Goal: Transaction & Acquisition: Purchase product/service

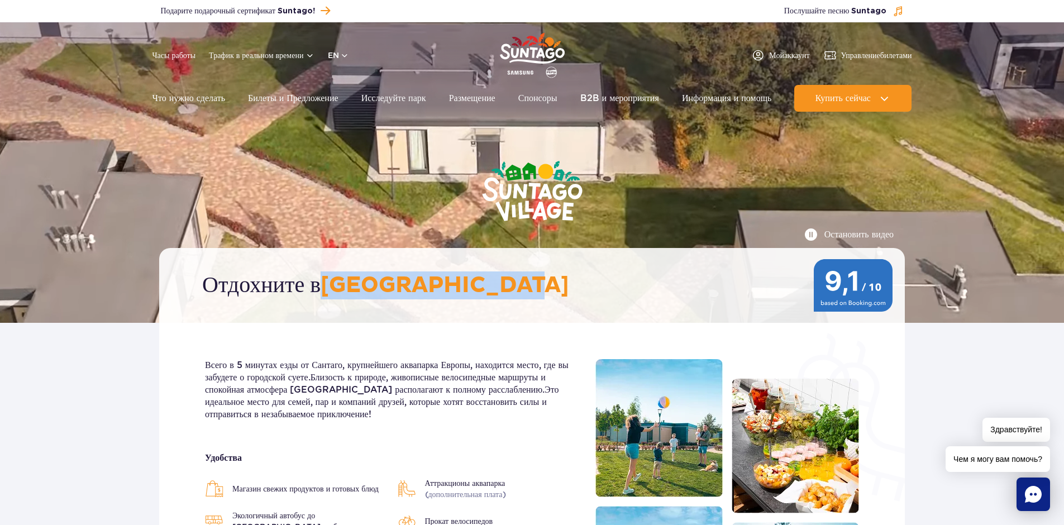
drag, startPoint x: 327, startPoint y: 282, endPoint x: 517, endPoint y: 272, distance: 189.7
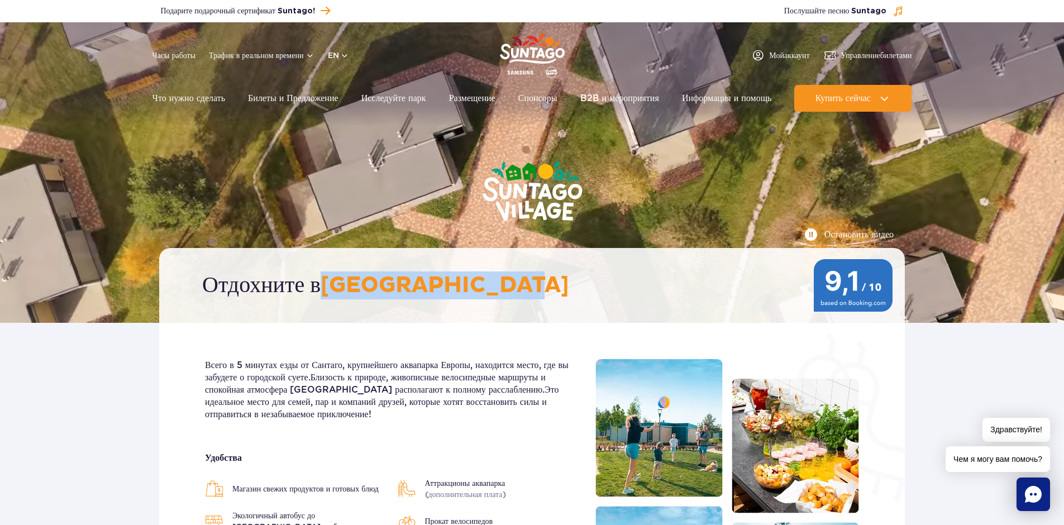
click at [517, 272] on h2 "Отдохните в Suntago Village" at bounding box center [537, 286] width 671 height 28
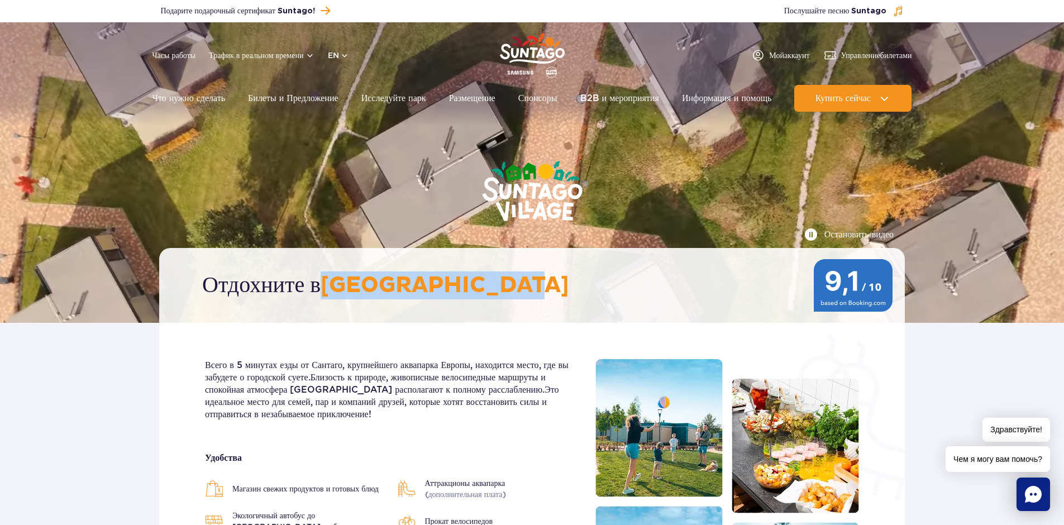
copy ya-tr-span "Suntago Village"
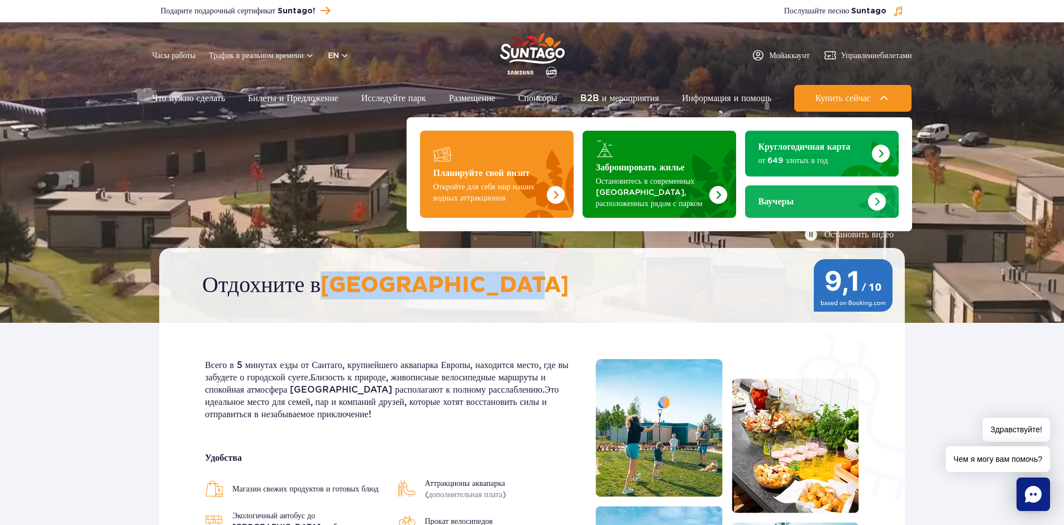
click at [810, 206] on div "Ваучеры" at bounding box center [822, 201] width 127 height 11
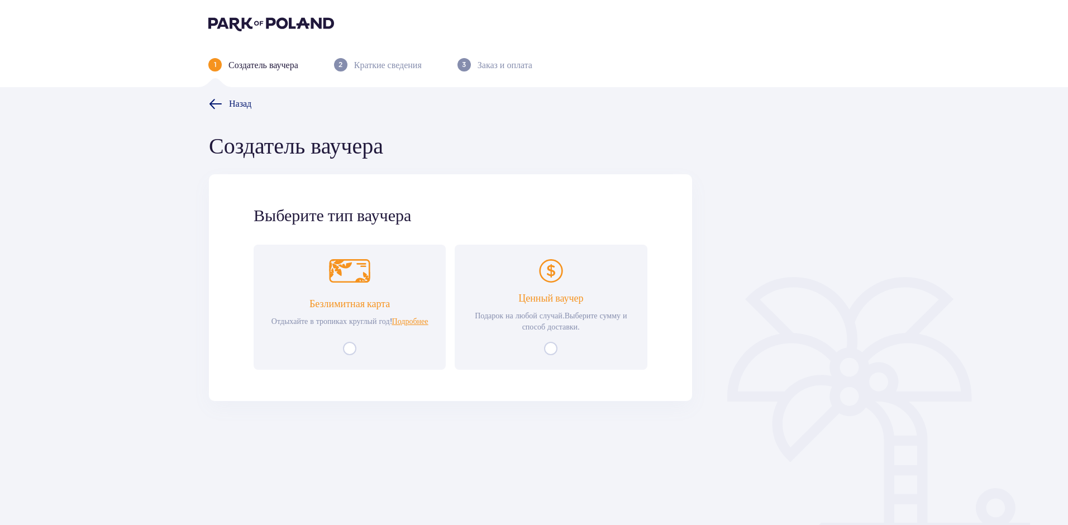
click at [241, 99] on ya-tr-span "Назад" at bounding box center [240, 103] width 22 height 9
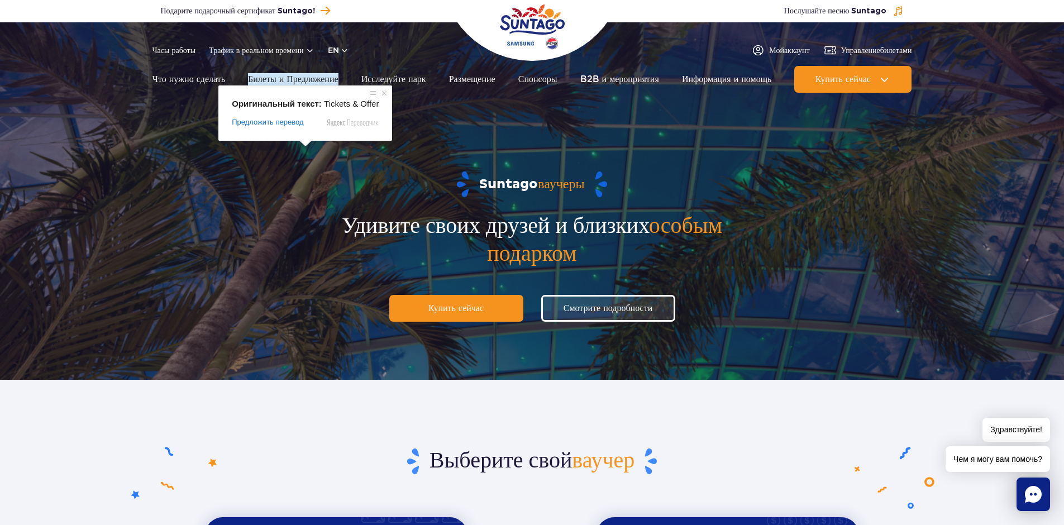
click at [104, 181] on img at bounding box center [532, 201] width 1064 height 358
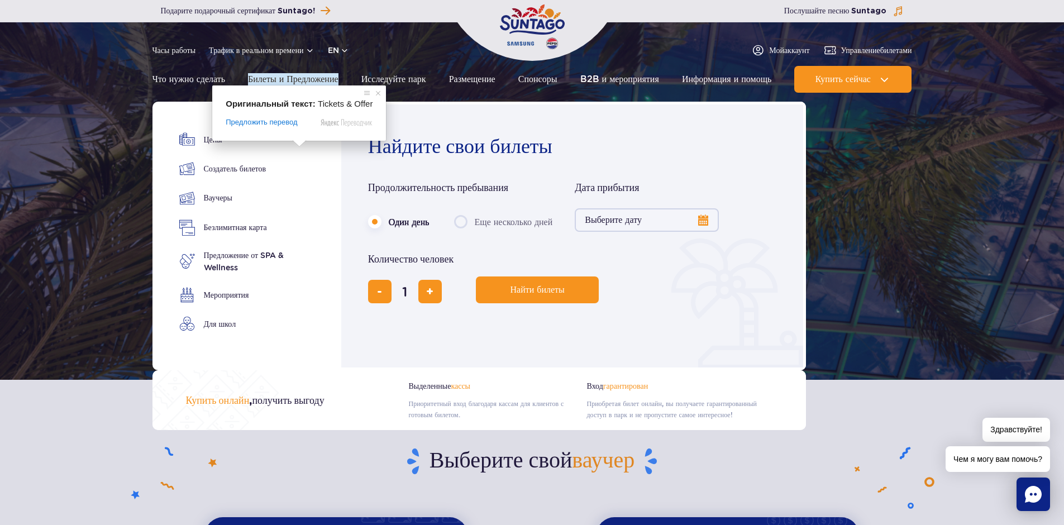
click at [318, 80] on ya-tr-span "Билеты и Предложение" at bounding box center [293, 79] width 90 height 12
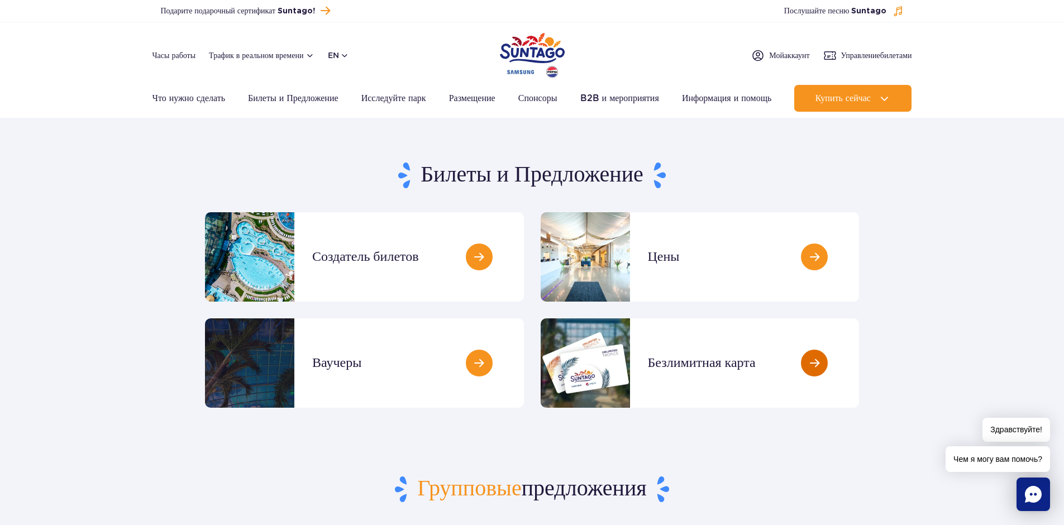
click at [859, 364] on link at bounding box center [859, 363] width 0 height 89
click at [524, 244] on link at bounding box center [524, 256] width 0 height 89
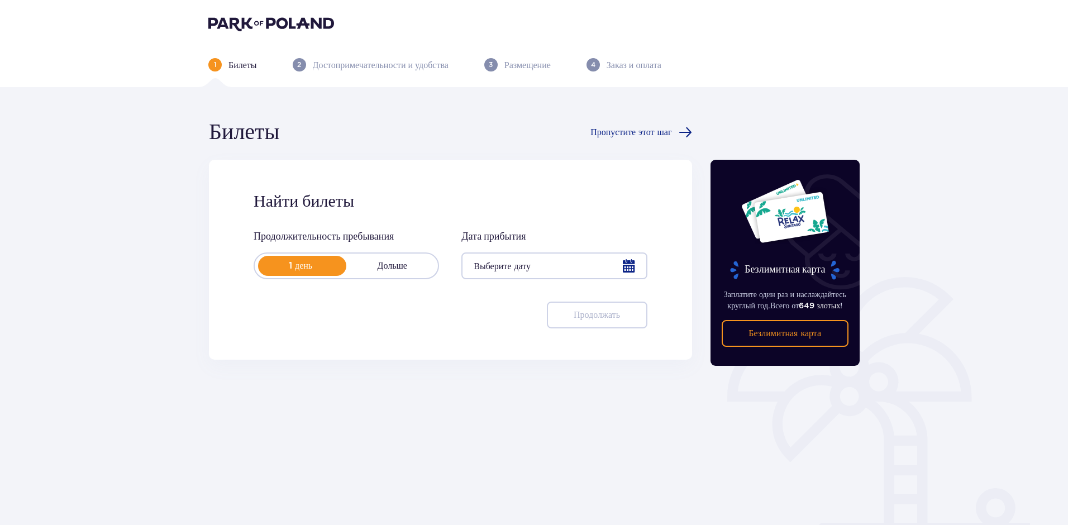
click at [525, 272] on div at bounding box center [555, 266] width 186 height 27
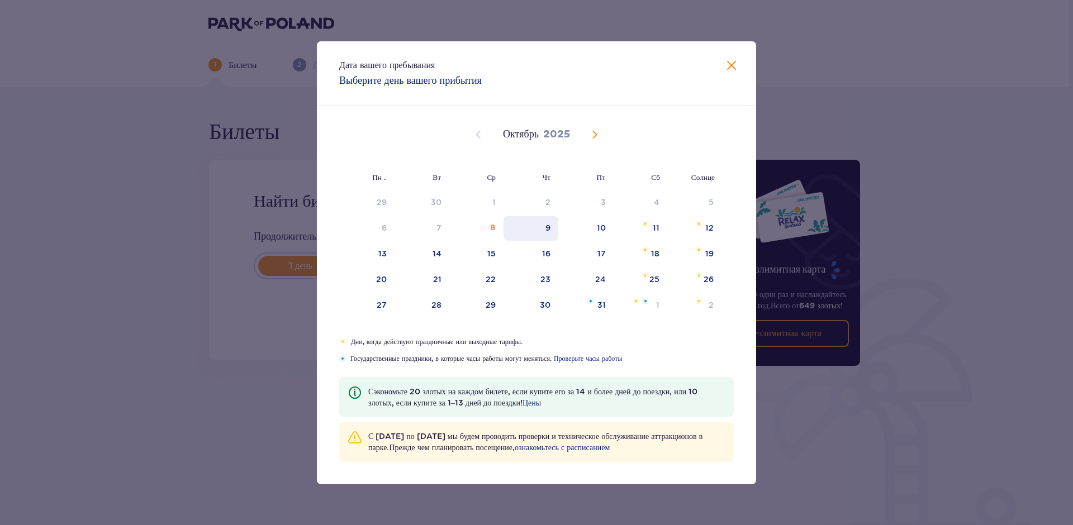
click at [549, 228] on div "9" at bounding box center [547, 227] width 5 height 11
type input "[DATE]"
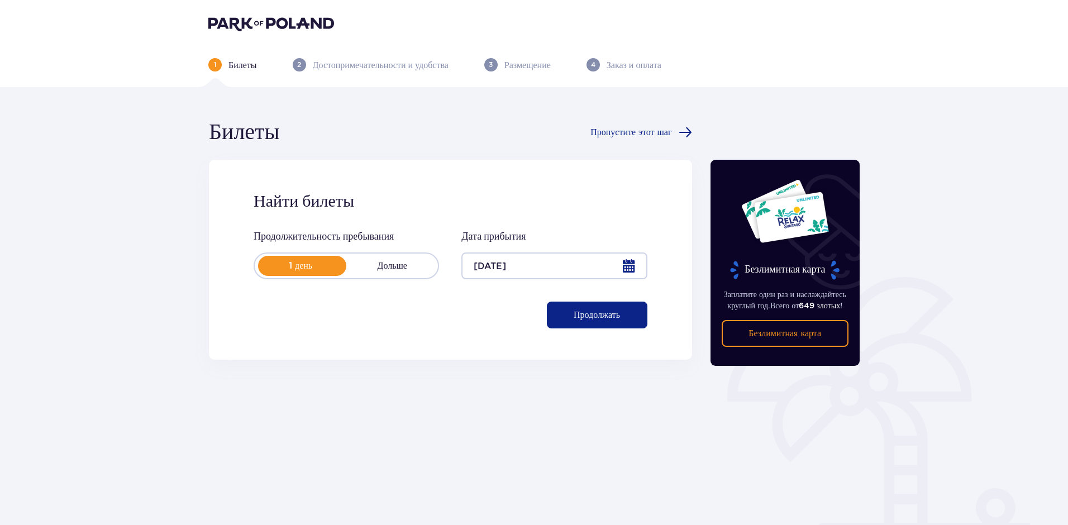
click at [630, 399] on div "Билеты Пропустите этот шаг Найти билеты Продолжительность пребывания 1 день Дол…" at bounding box center [450, 310] width 502 height 384
click at [614, 318] on button "Продолжать" at bounding box center [597, 315] width 101 height 27
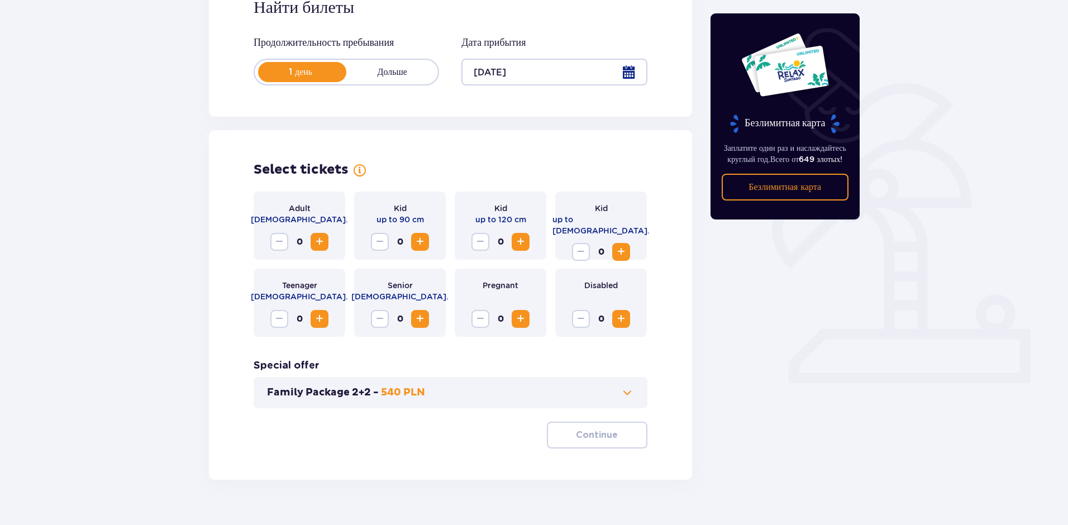
scroll to position [216, 0]
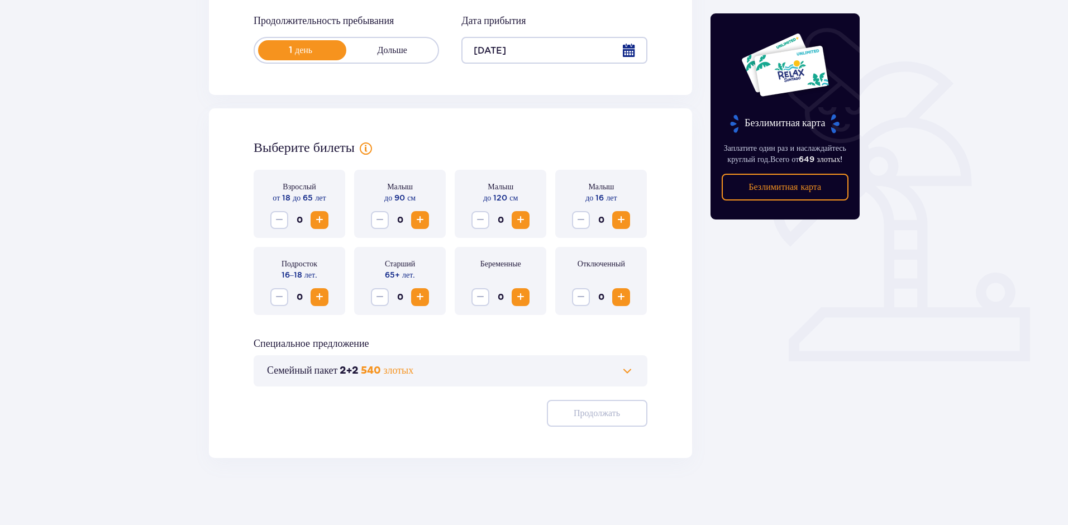
click at [325, 224] on button "Увеличение" at bounding box center [320, 220] width 18 height 18
drag, startPoint x: 320, startPoint y: 215, endPoint x: 318, endPoint y: 227, distance: 12.4
click at [318, 215] on span "Увеличение" at bounding box center [319, 219] width 13 height 13
click at [282, 221] on span "Уменьшение" at bounding box center [279, 219] width 13 height 13
click at [317, 217] on span "Увеличение" at bounding box center [319, 219] width 13 height 13
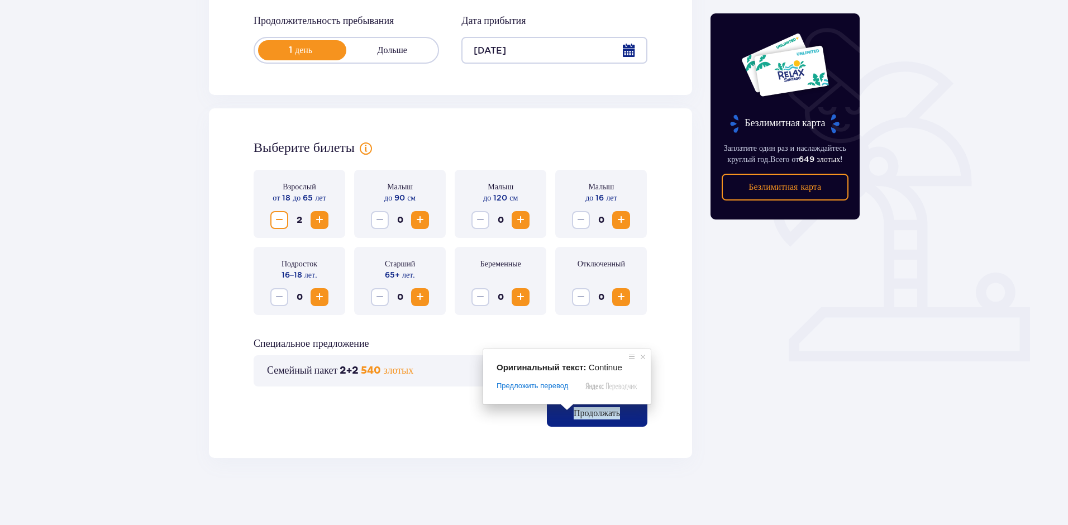
click at [579, 414] on ya-tr-span "Продолжать" at bounding box center [597, 413] width 46 height 12
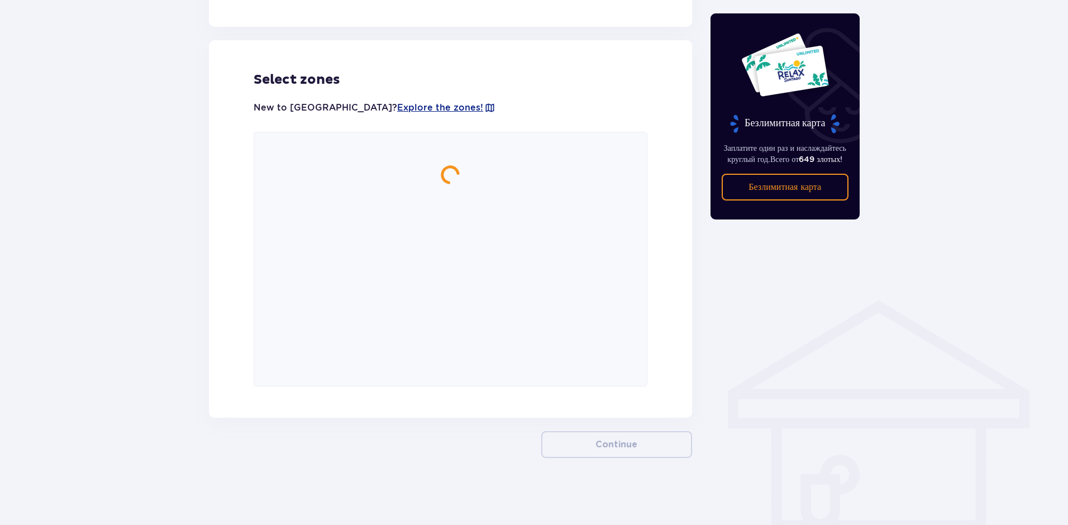
scroll to position [605, 0]
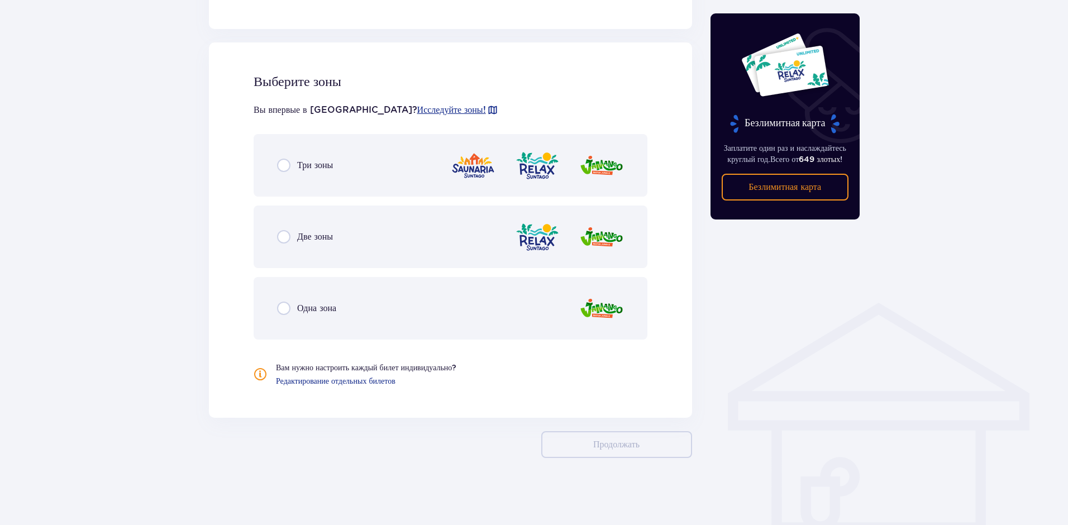
click at [306, 168] on ya-tr-span "Три зоны" at bounding box center [315, 165] width 36 height 11
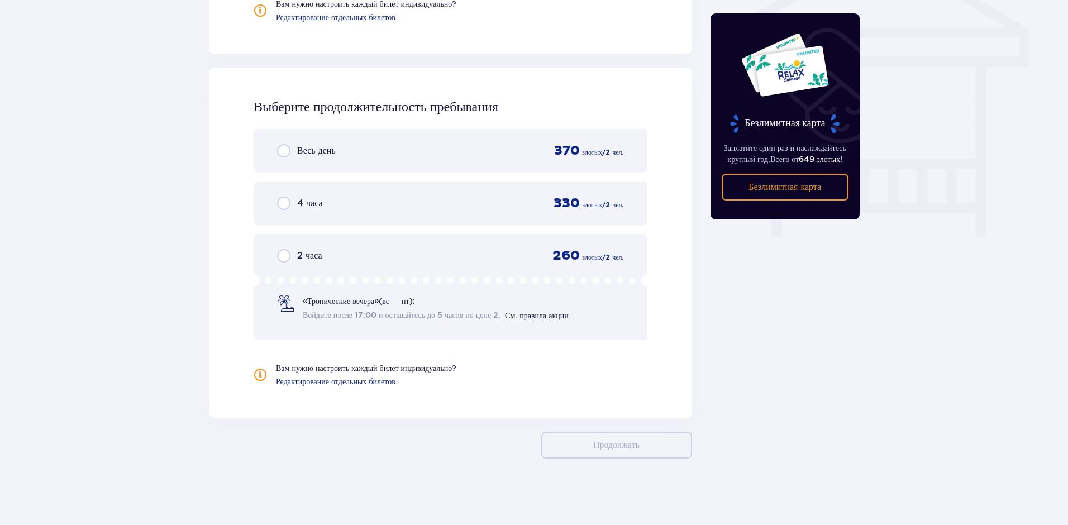
scroll to position [969, 0]
click at [311, 153] on ya-tr-span "Весь день" at bounding box center [316, 150] width 39 height 11
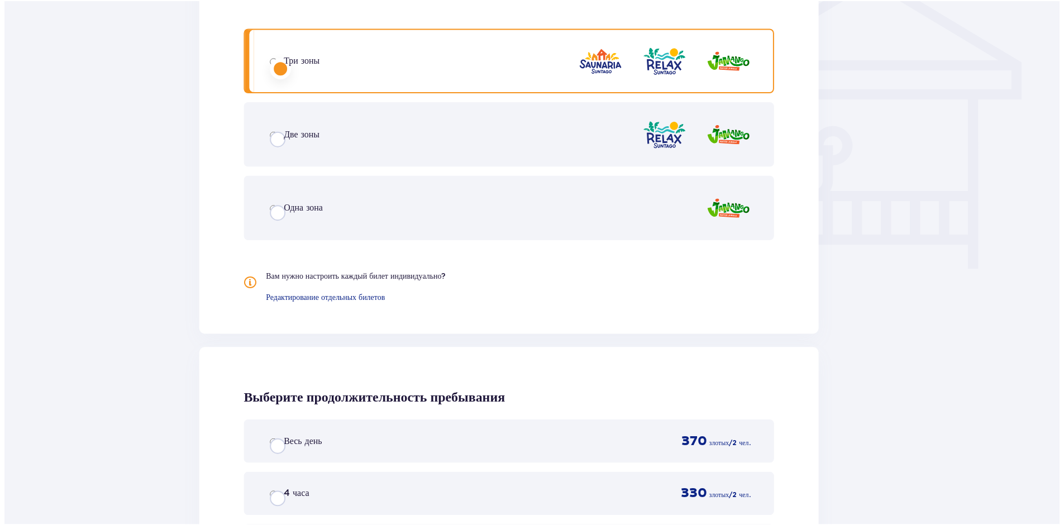
scroll to position [104, 0]
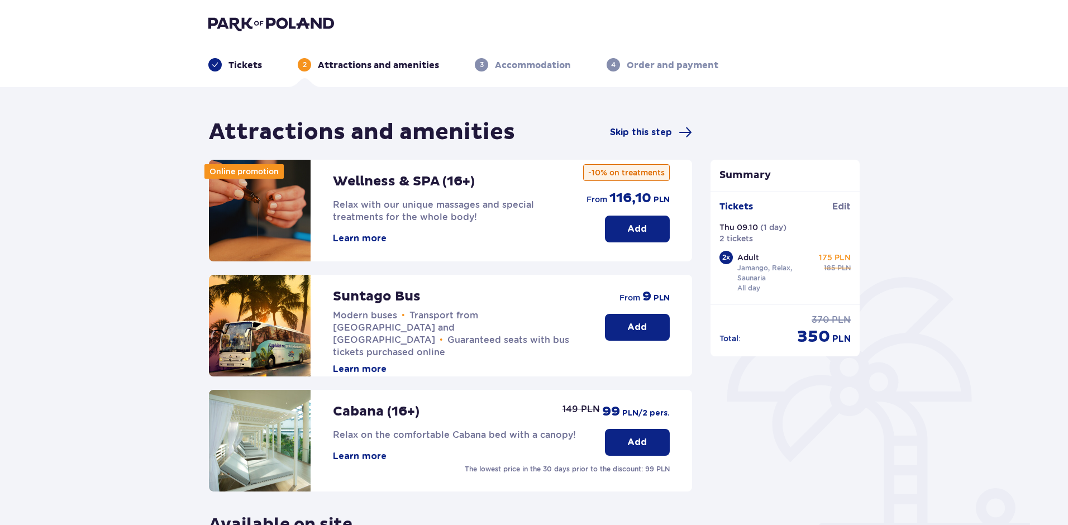
click at [472, 307] on div "Suntago Bus Modern buses • Transport from [GEOGRAPHIC_DATA] and [GEOGRAPHIC_DAT…" at bounding box center [458, 325] width 250 height 101
click at [368, 363] on button "Learn more" at bounding box center [360, 369] width 54 height 12
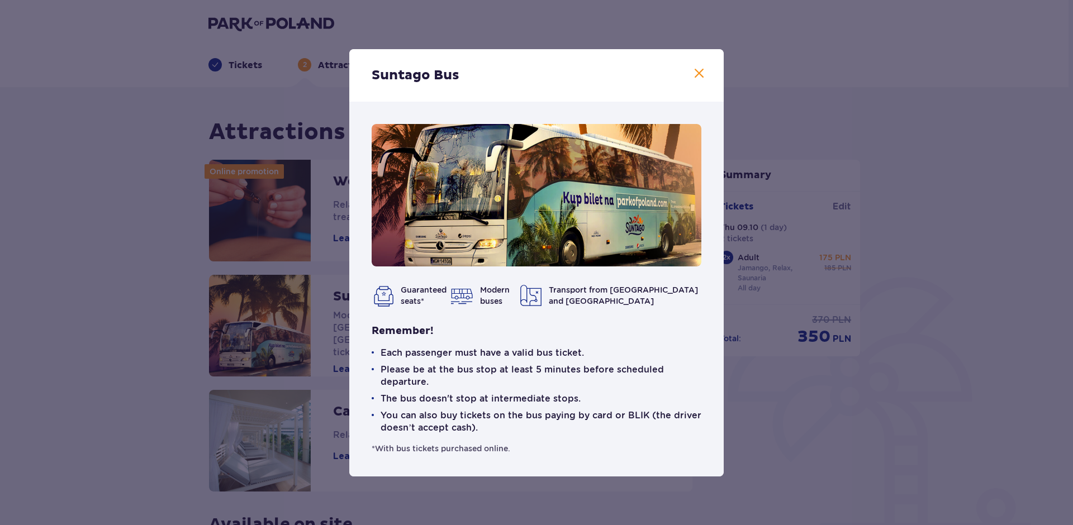
click at [99, 343] on div "Suntago Bus Guaranteed seats* Modern buses Transport from Warsaw and Żyrardów R…" at bounding box center [536, 262] width 1073 height 525
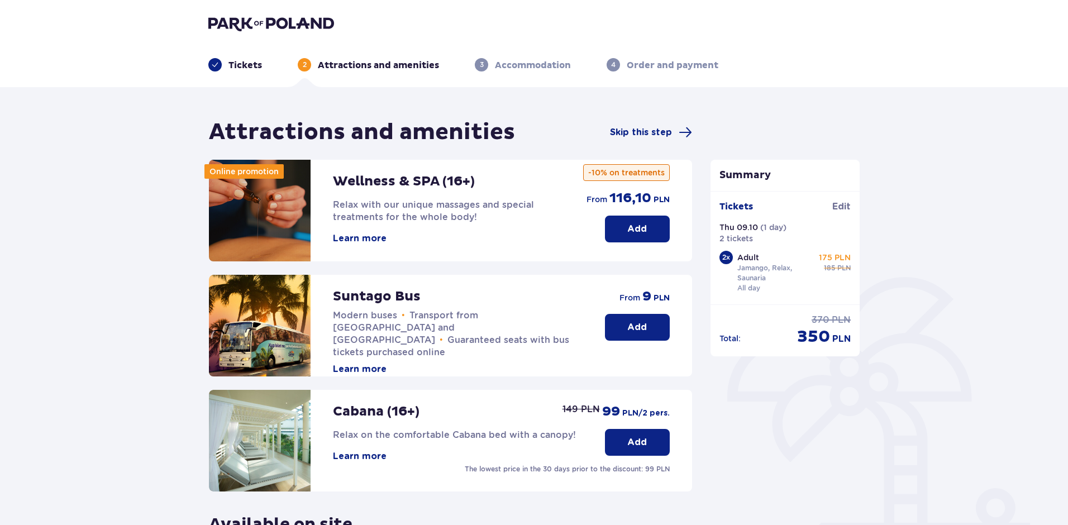
click at [833, 339] on span "PLN" at bounding box center [842, 339] width 18 height 12
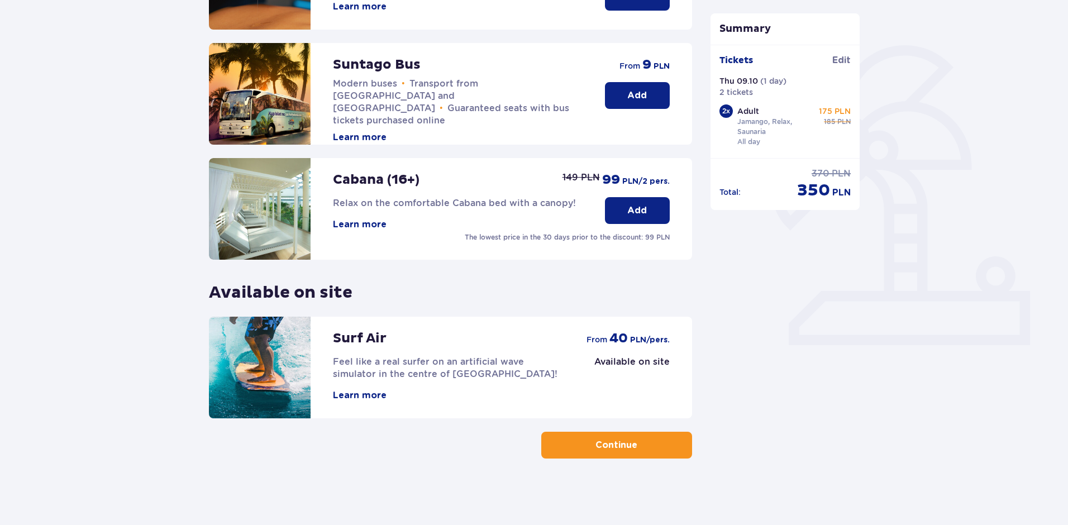
scroll to position [232, 0]
click at [263, 189] on img at bounding box center [260, 209] width 102 height 102
click at [373, 184] on p "Cabana (16+)" at bounding box center [376, 179] width 87 height 17
click at [367, 226] on button "Learn more" at bounding box center [360, 224] width 54 height 12
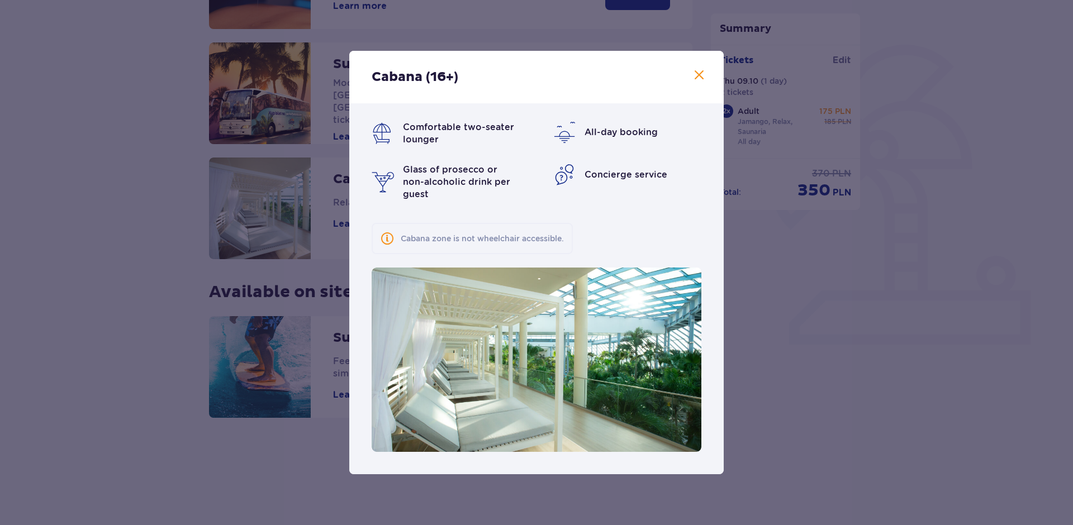
drag, startPoint x: 910, startPoint y: 243, endPoint x: 925, endPoint y: 177, distance: 67.6
click at [910, 242] on div "Cabana (16+) Comfortable two-seater lounger All-day booking Glass of prosecco o…" at bounding box center [536, 262] width 1073 height 525
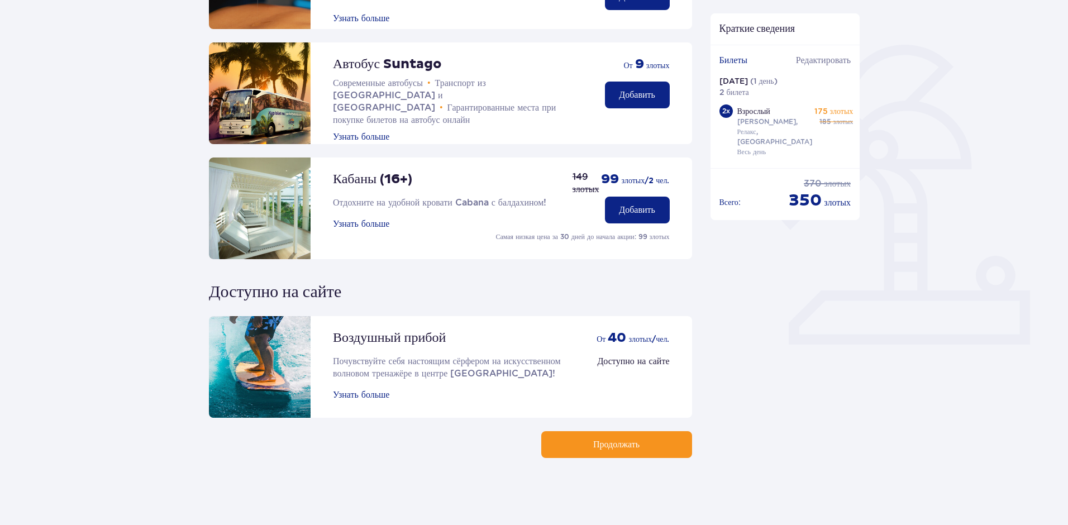
click at [382, 247] on div "Кабаны (16+) Отдохните на удобной кровати Cabana с балдахином! Узнать больше" at bounding box center [394, 209] width 370 height 102
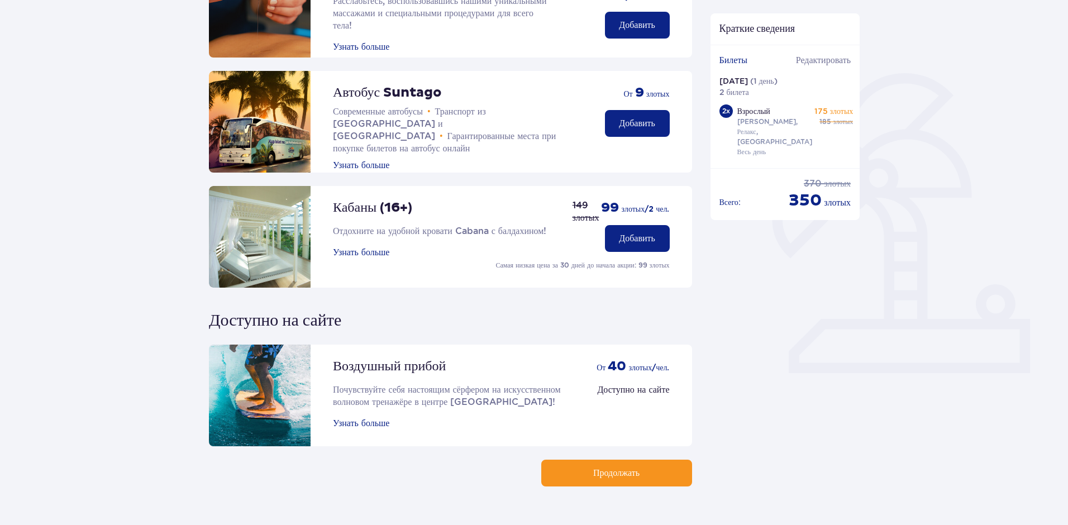
scroll to position [177, 0]
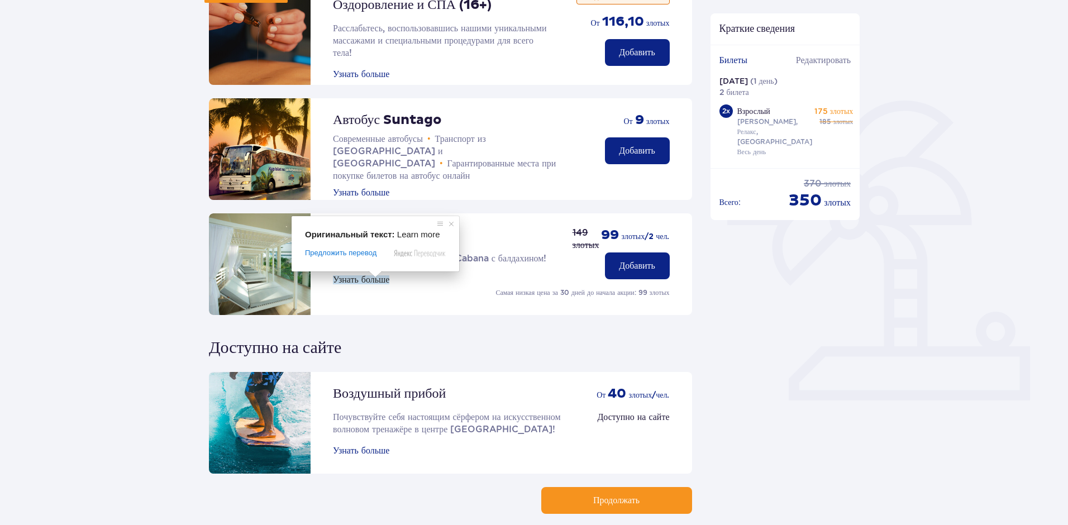
click at [370, 278] on span at bounding box center [375, 274] width 15 height 7
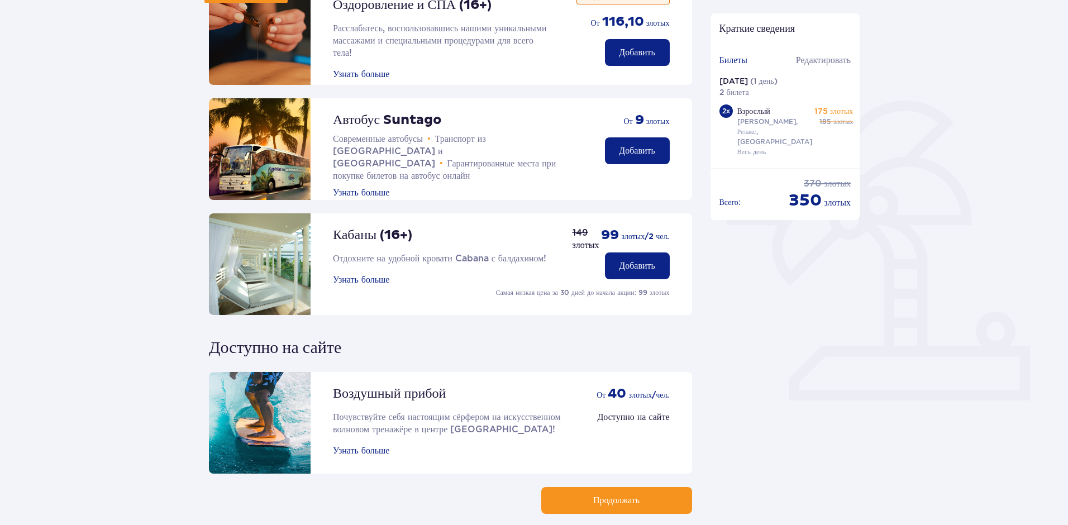
click at [377, 279] on ya-tr-span "Узнать больше" at bounding box center [361, 279] width 56 height 9
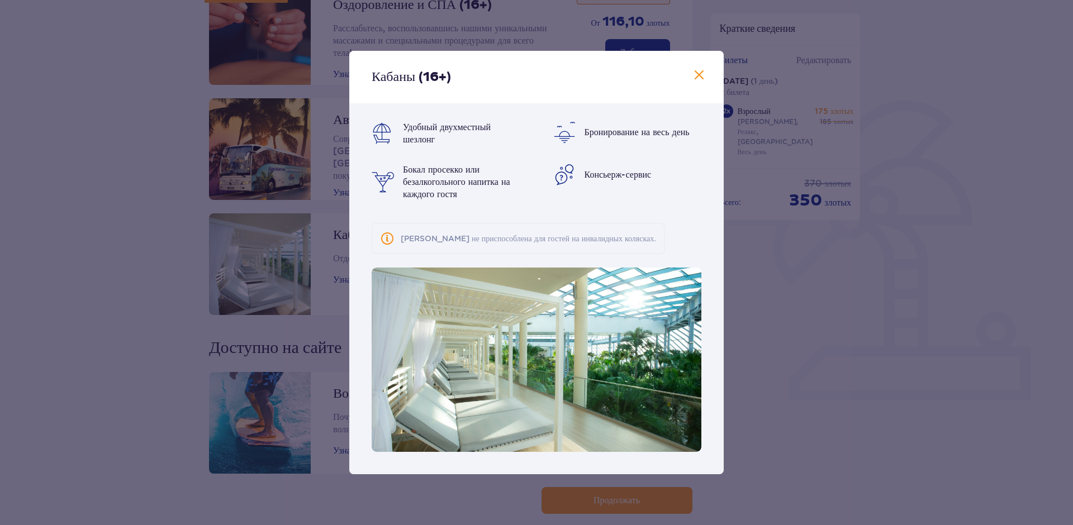
click at [755, 333] on div "Кабаны (16+) Удобный двухместный шезлонг Бронирование на весь день Бокал просек…" at bounding box center [536, 262] width 1073 height 525
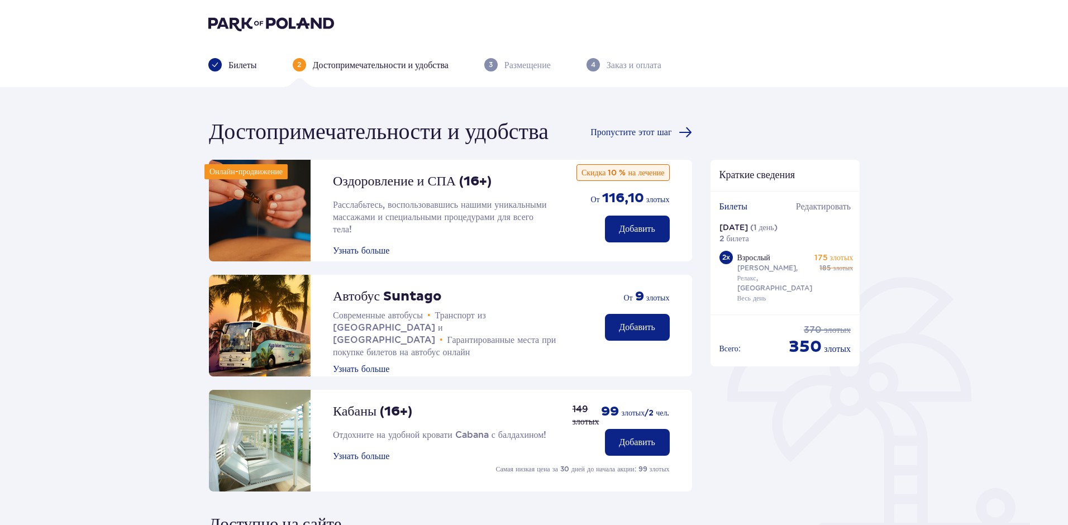
drag, startPoint x: 336, startPoint y: 68, endPoint x: 274, endPoint y: 70, distance: 61.5
click at [334, 68] on ya-tr-span "Достопримечательности и удобства" at bounding box center [381, 65] width 136 height 11
click at [246, 68] on ya-tr-span "Билеты" at bounding box center [243, 65] width 28 height 11
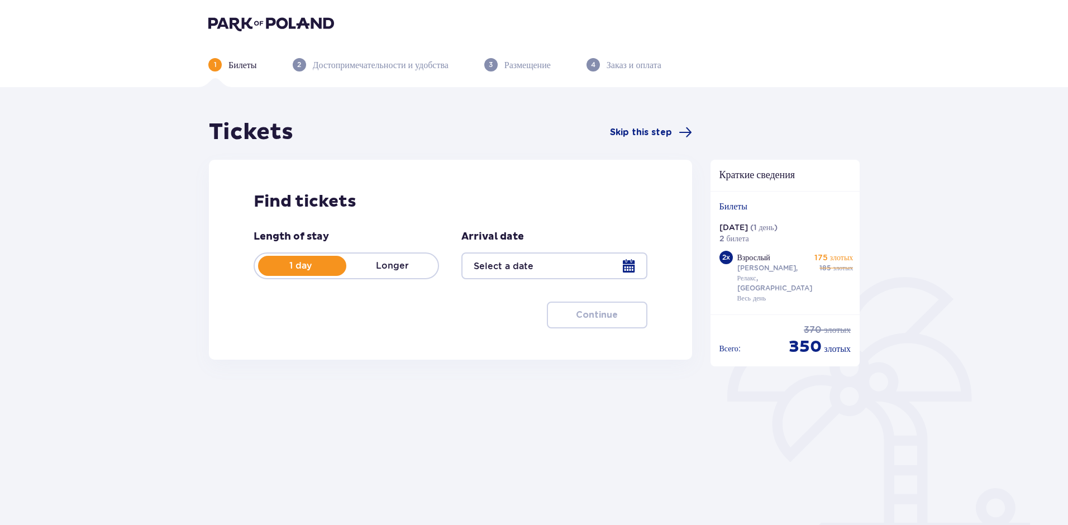
type input "09.10.25"
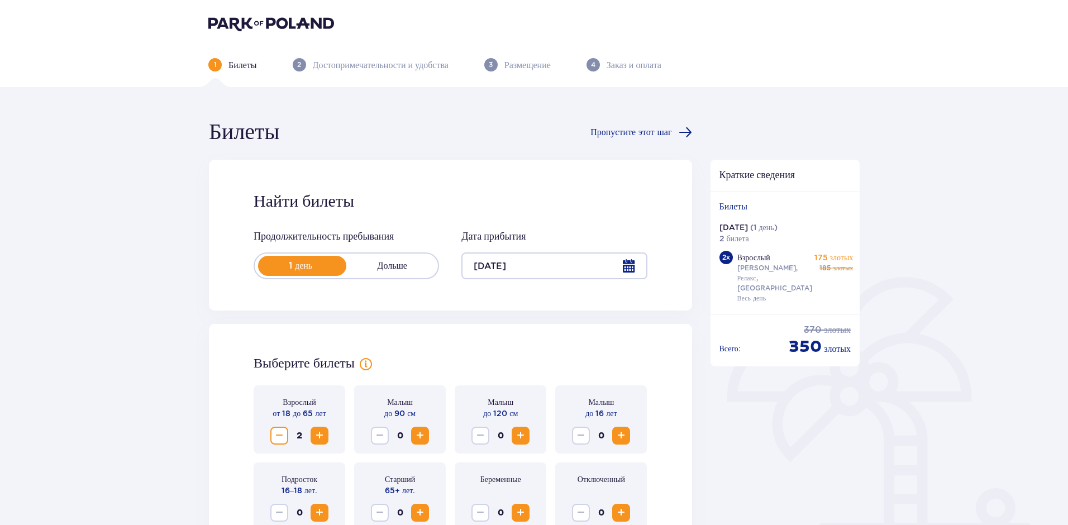
click at [398, 69] on ya-tr-span "Достопримечательности и удобства" at bounding box center [381, 65] width 136 height 11
click at [300, 63] on p "2" at bounding box center [299, 65] width 4 height 10
click at [372, 63] on ya-tr-span "Достопримечательности и удобства" at bounding box center [381, 65] width 136 height 11
click at [542, 63] on ya-tr-span "Размещение" at bounding box center [528, 65] width 46 height 11
click at [666, 128] on ya-tr-span "Пропустите этот шаг" at bounding box center [631, 132] width 81 height 9
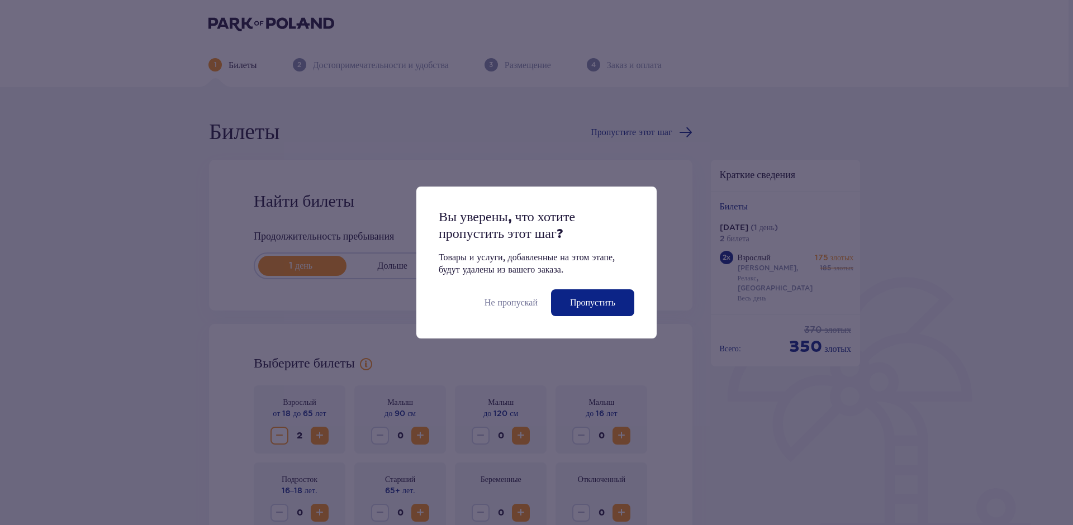
click at [612, 307] on ya-tr-span "Пропустить" at bounding box center [592, 303] width 45 height 12
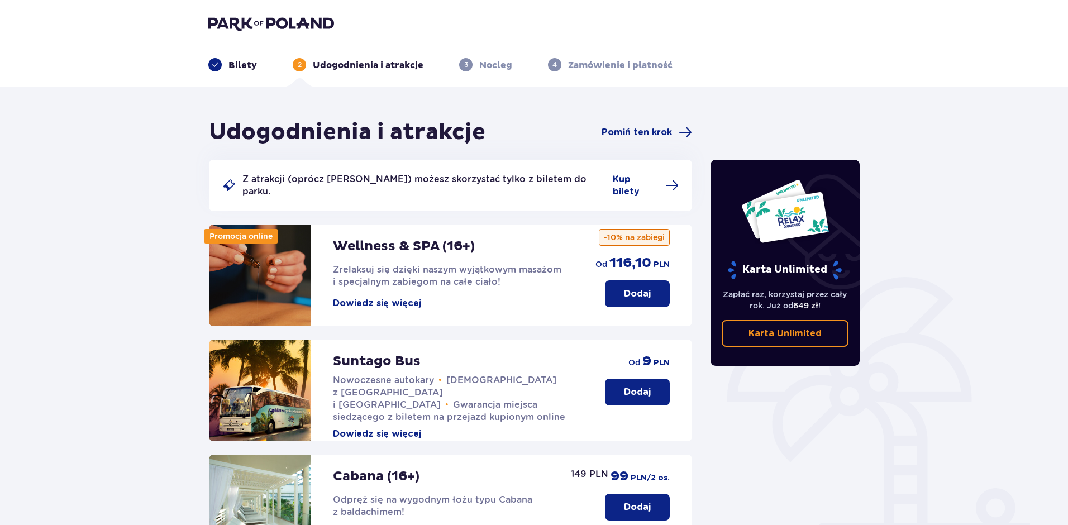
click at [143, 294] on div "Udogodnienia i atrakcje Pomiń ten krok Z atrakcji (oprócz Suntago Busa) możesz …" at bounding box center [534, 454] width 1068 height 735
click at [649, 386] on p "Dodaj" at bounding box center [637, 392] width 27 height 12
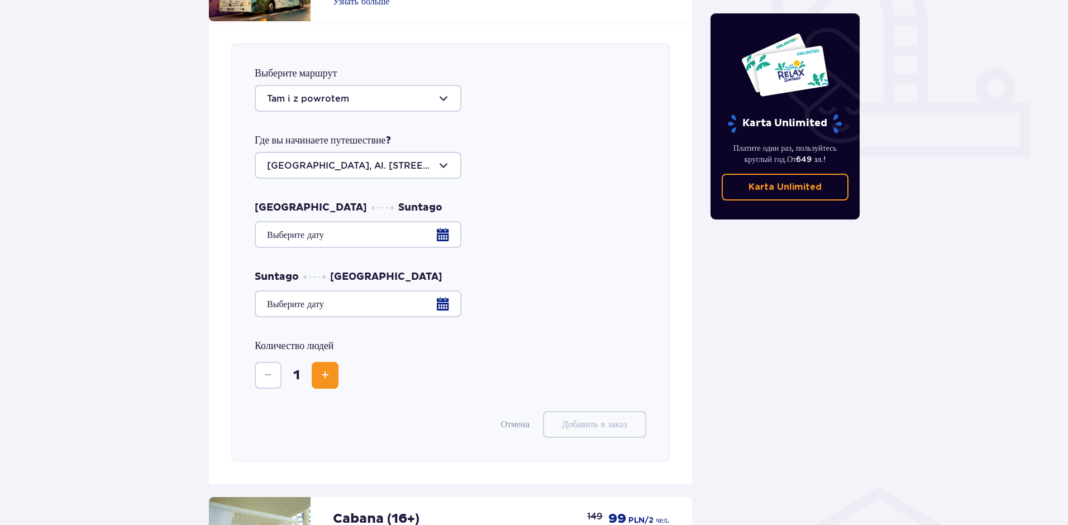
scroll to position [395, 0]
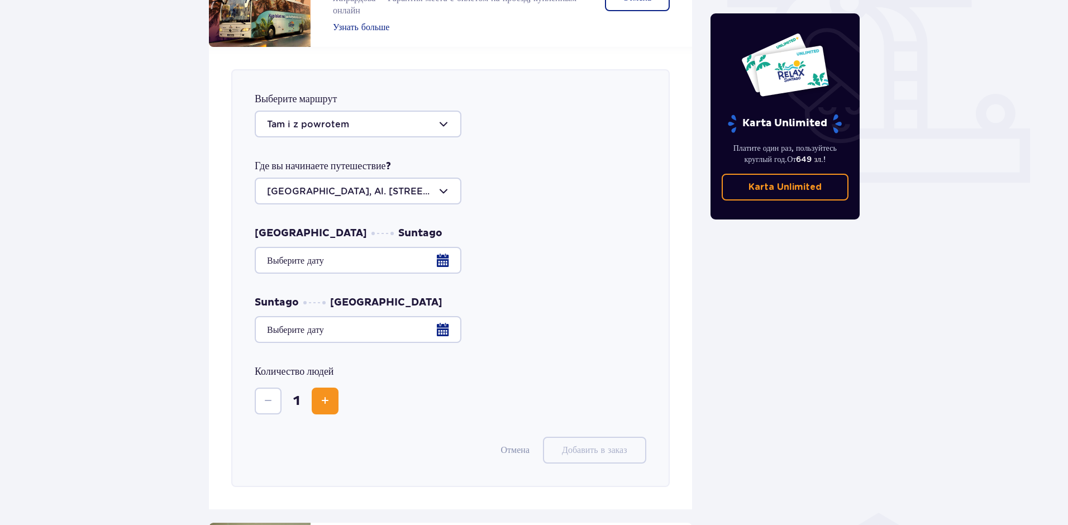
click at [427, 188] on div at bounding box center [358, 191] width 207 height 27
click at [494, 251] on div at bounding box center [451, 260] width 392 height 27
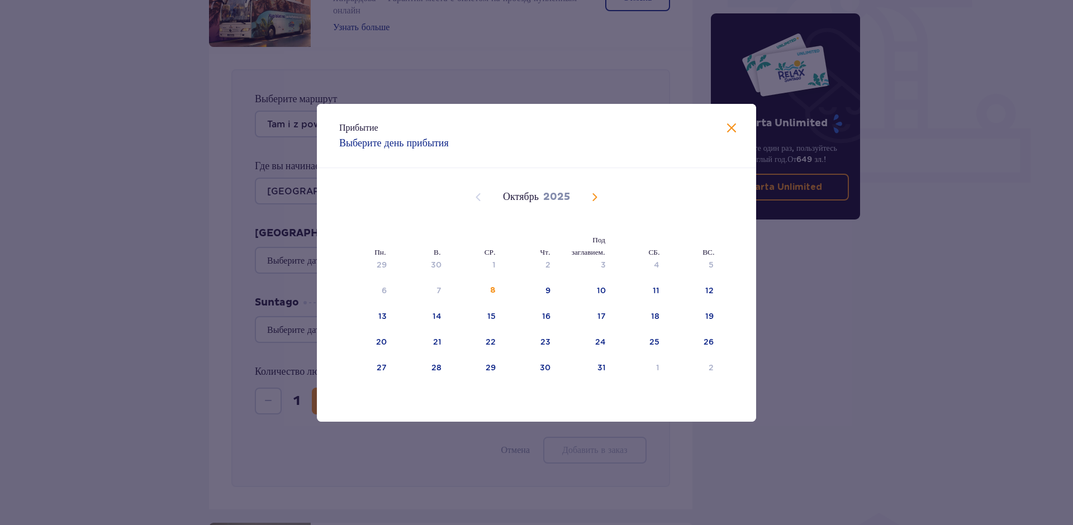
click at [215, 235] on div "Прибытие Выберите день прибытия Пн. В. СР. Чт. Под заглавием. СБ. ВС. Сентябрь …" at bounding box center [536, 262] width 1073 height 525
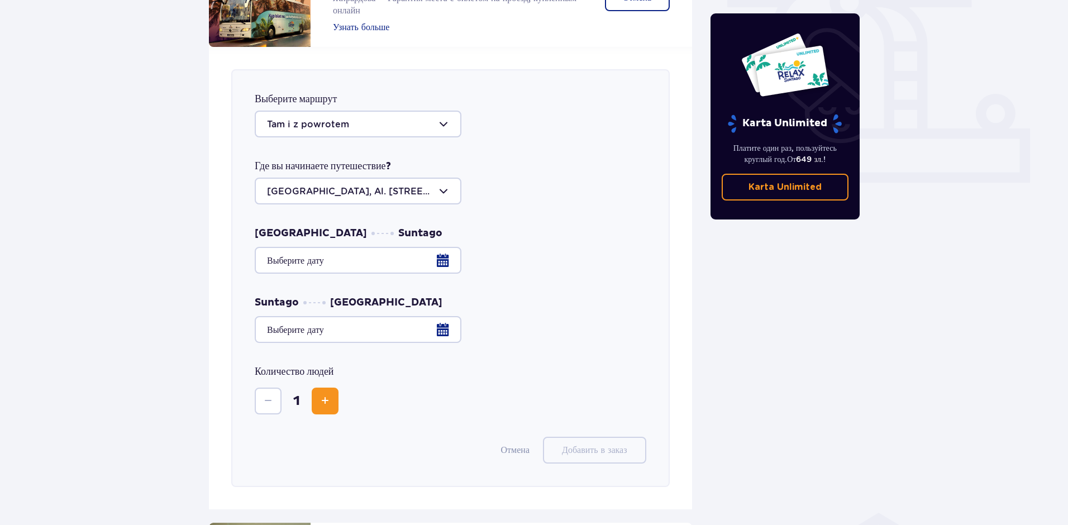
click at [326, 265] on div at bounding box center [451, 260] width 392 height 27
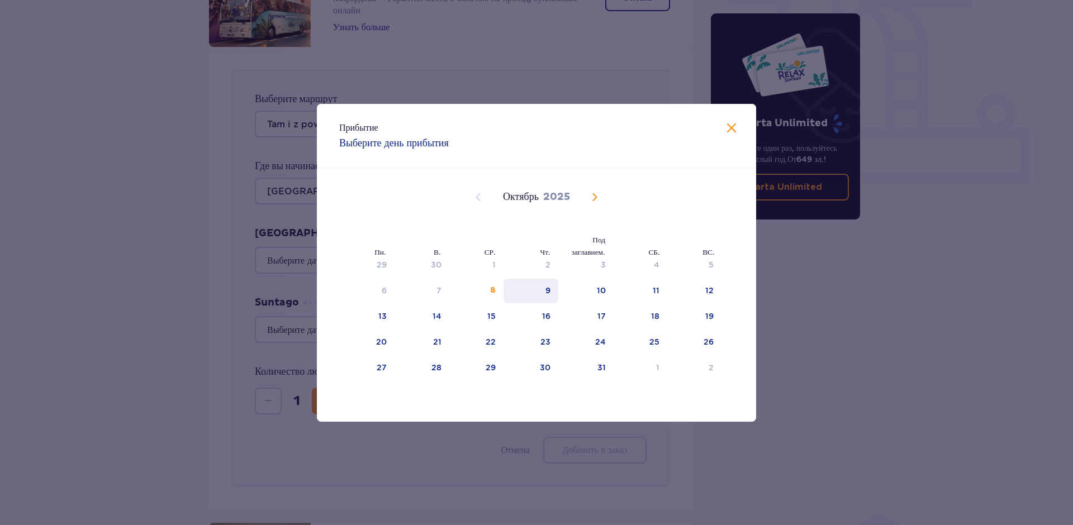
click at [549, 294] on div "9" at bounding box center [547, 290] width 5 height 11
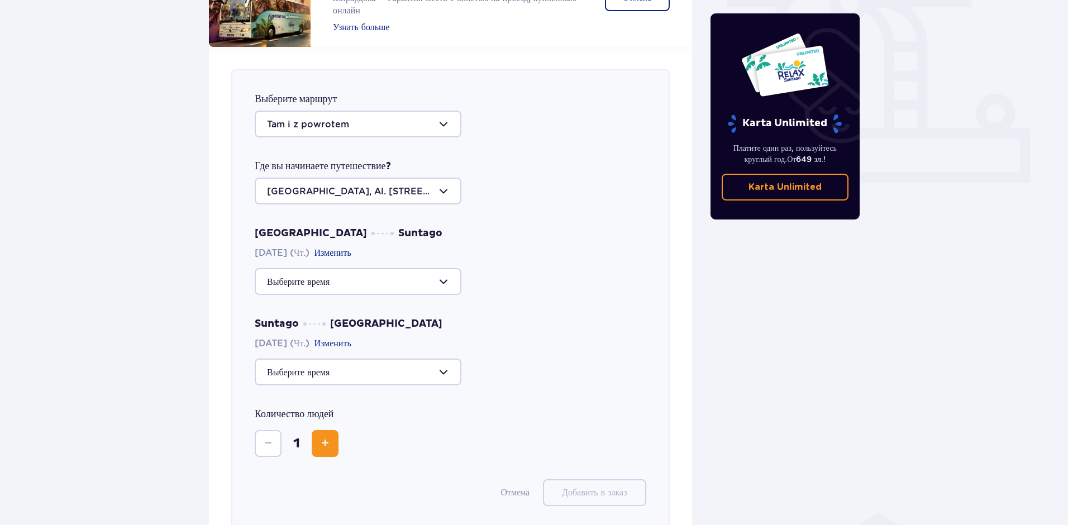
click at [322, 122] on div at bounding box center [358, 124] width 207 height 27
click at [282, 180] on ya-tr-span "В парк" at bounding box center [280, 181] width 26 height 11
type input "Do parku"
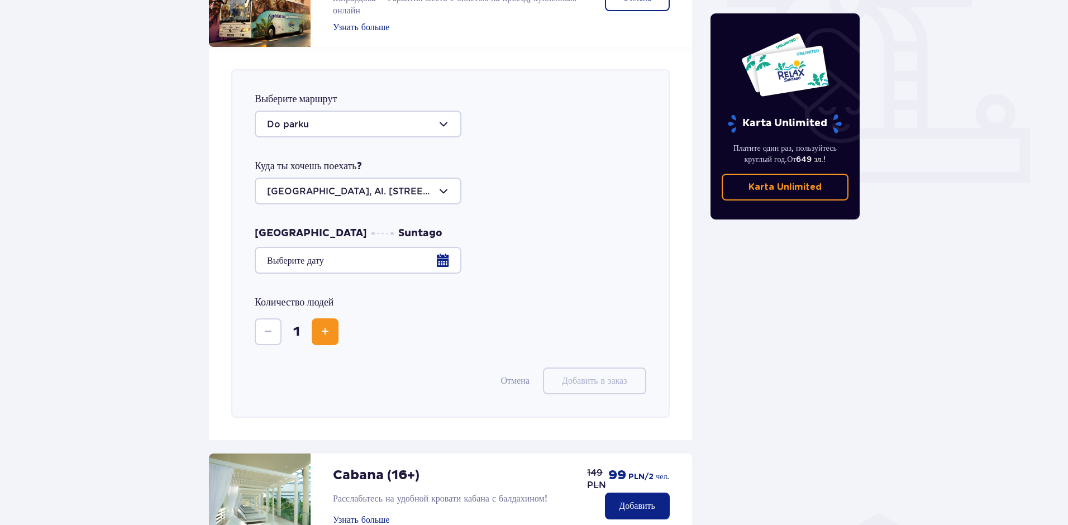
click at [319, 328] on span "Увеличить" at bounding box center [325, 331] width 13 height 13
click at [300, 195] on div at bounding box center [358, 191] width 207 height 27
click at [324, 120] on div at bounding box center [358, 124] width 207 height 27
click at [405, 87] on div "Выберите маршрут Do parku Туда и обратно В парк Из парка Куда ты хочешь поехать…" at bounding box center [450, 243] width 439 height 349
click at [434, 191] on div at bounding box center [358, 191] width 207 height 27
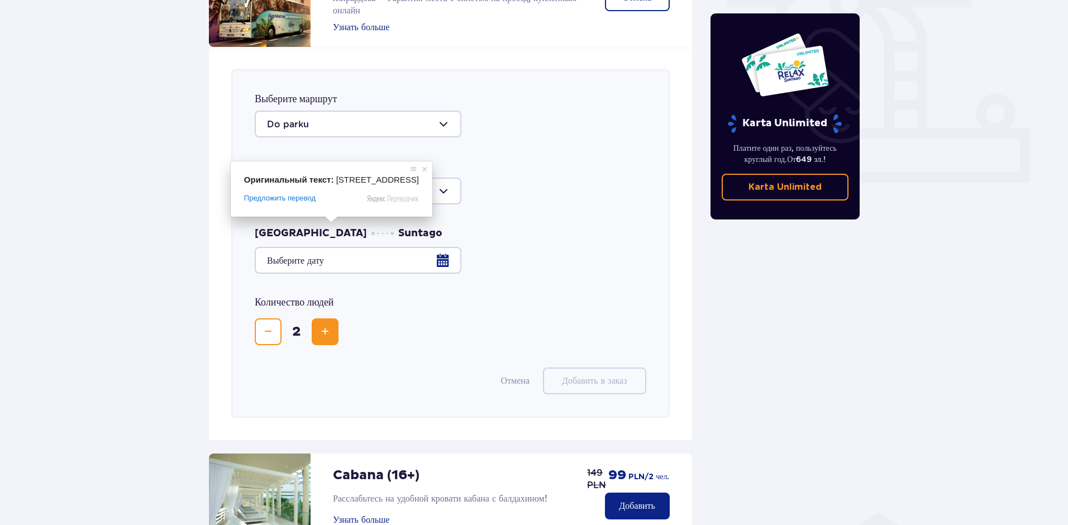
click at [541, 230] on div "Варшава Suntago" at bounding box center [451, 250] width 392 height 47
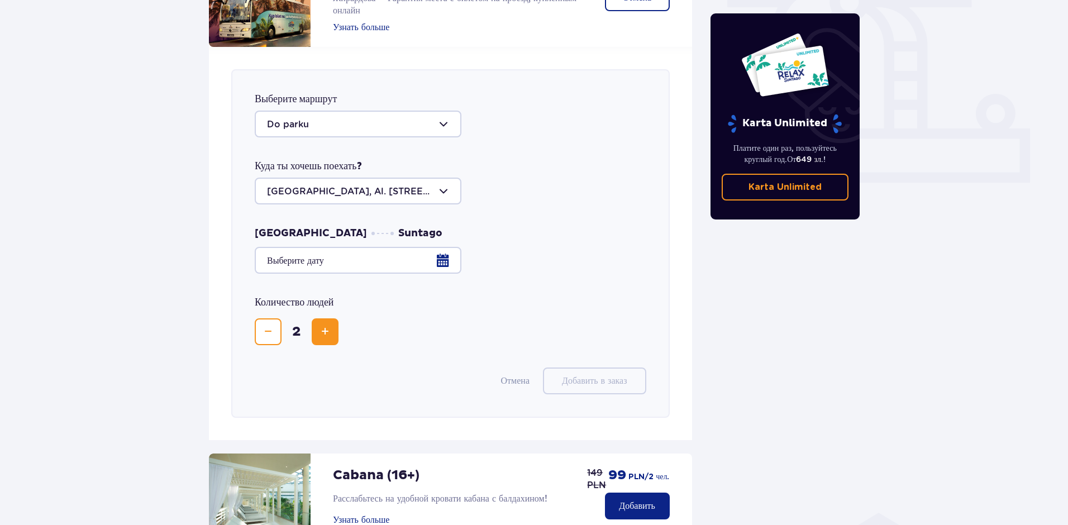
click at [394, 190] on div at bounding box center [358, 191] width 207 height 27
click at [520, 237] on div "Варшава Suntago" at bounding box center [451, 250] width 392 height 47
click at [402, 264] on div at bounding box center [451, 260] width 392 height 27
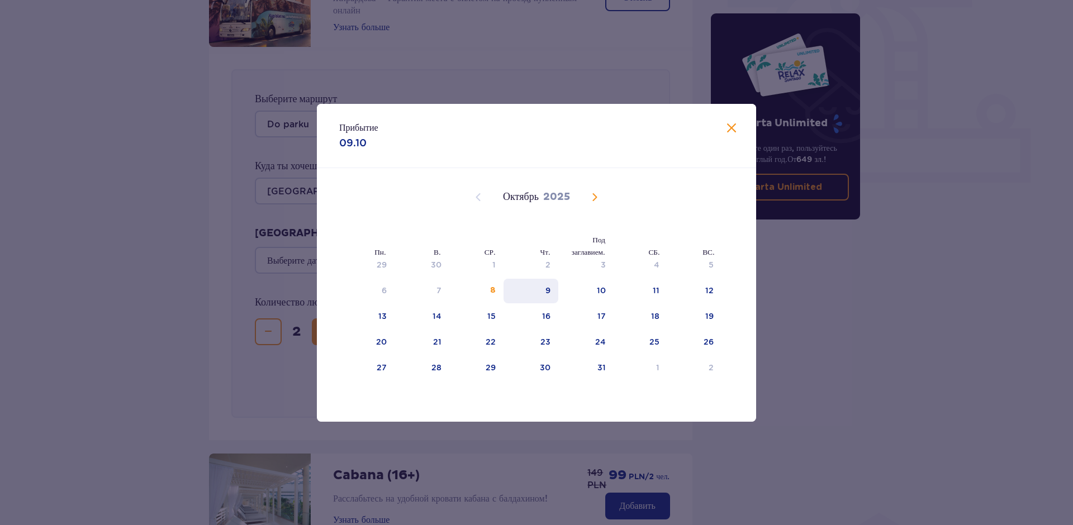
click at [552, 294] on div "9" at bounding box center [530, 291] width 55 height 25
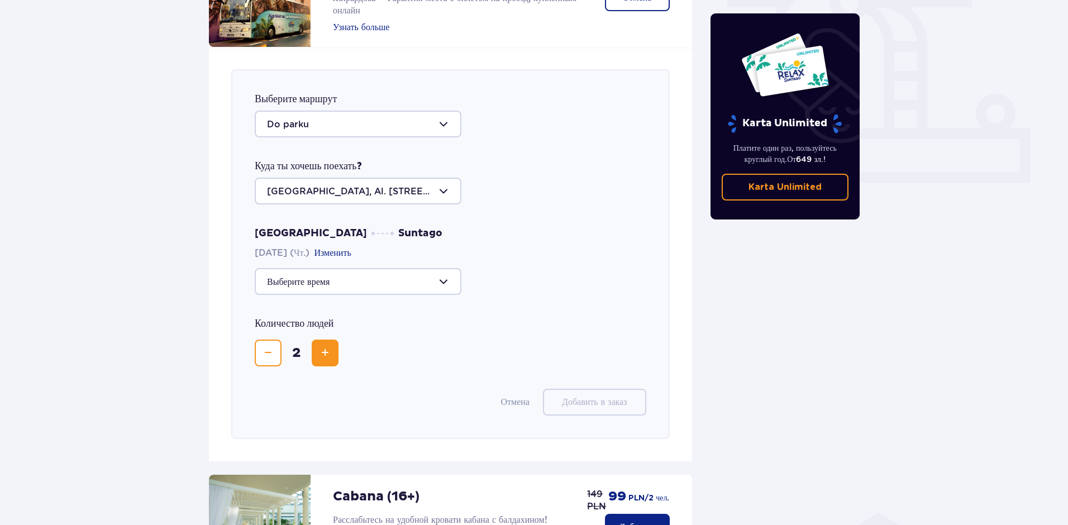
click at [405, 274] on div at bounding box center [358, 281] width 207 height 27
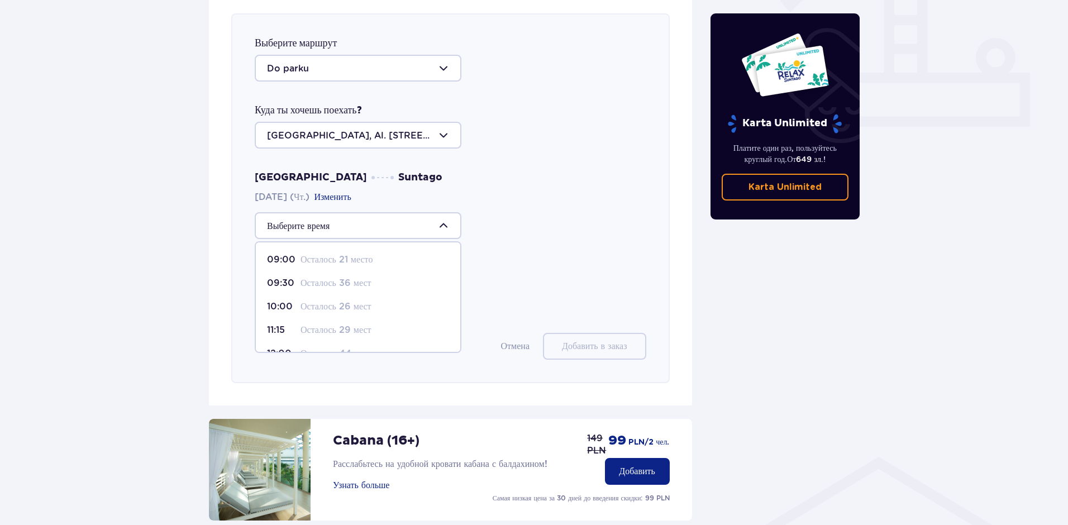
click at [518, 252] on div "Выберите маршрут Do parku Куда ты хочешь поехать? Warszawa, Al. Jerozolimskie 5…" at bounding box center [450, 198] width 439 height 370
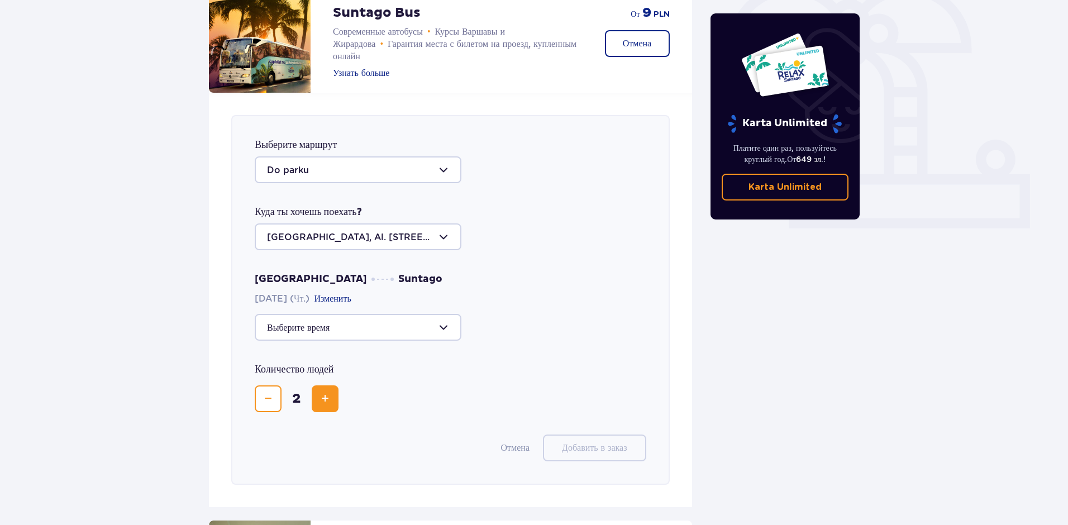
scroll to position [339, 0]
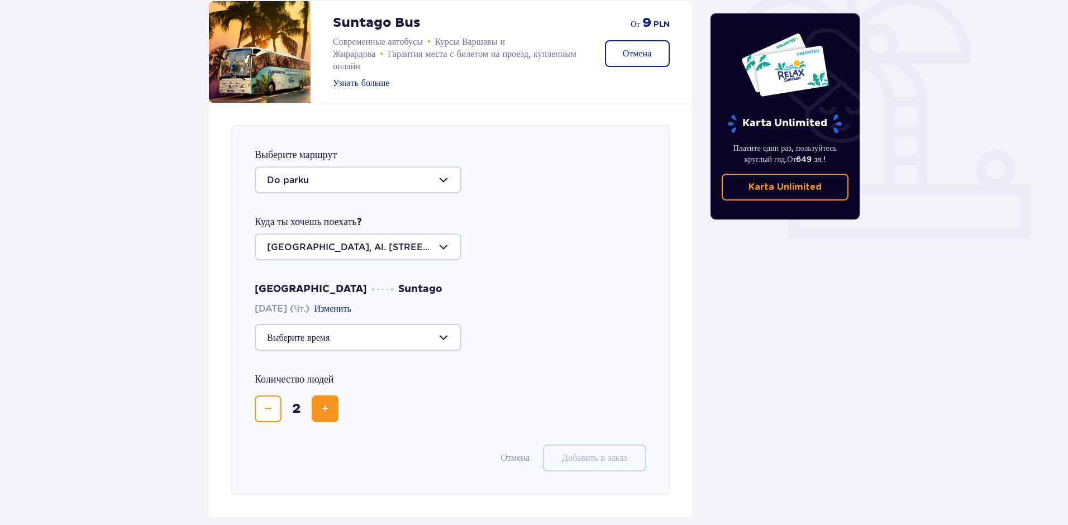
click at [325, 340] on div at bounding box center [358, 337] width 207 height 27
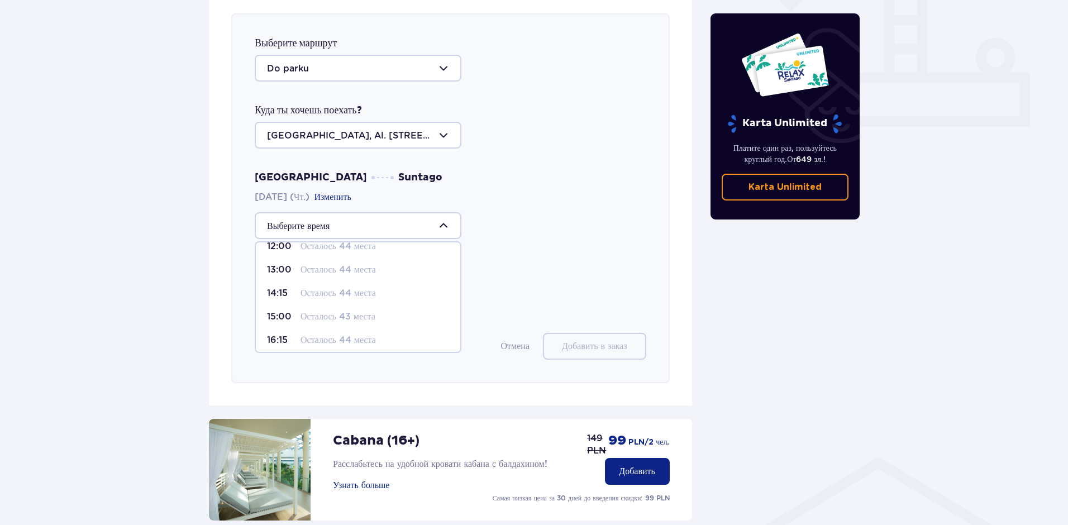
scroll to position [113, 0]
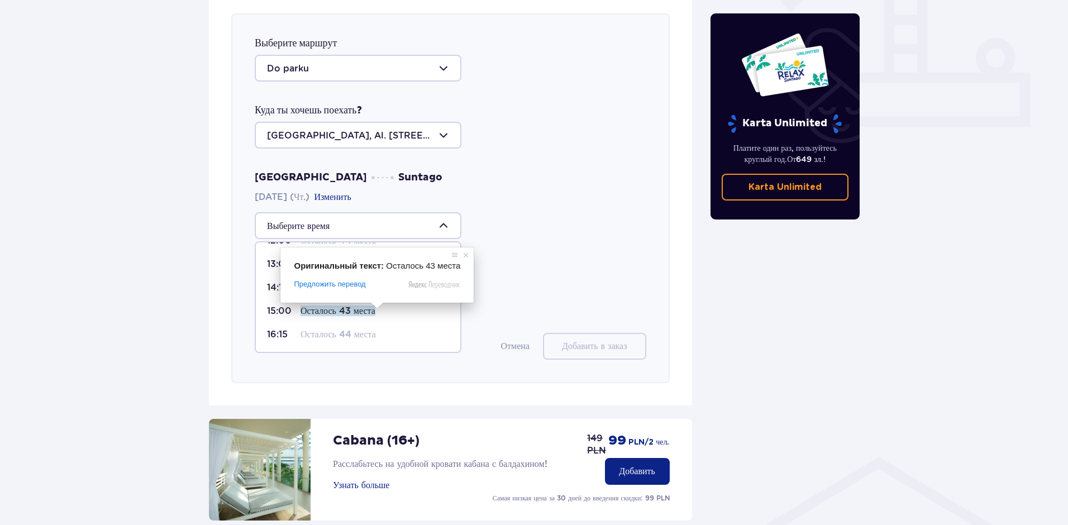
click at [352, 309] on ya-tr-span "Осталось 43 места" at bounding box center [338, 311] width 75 height 11
type input "15:00"
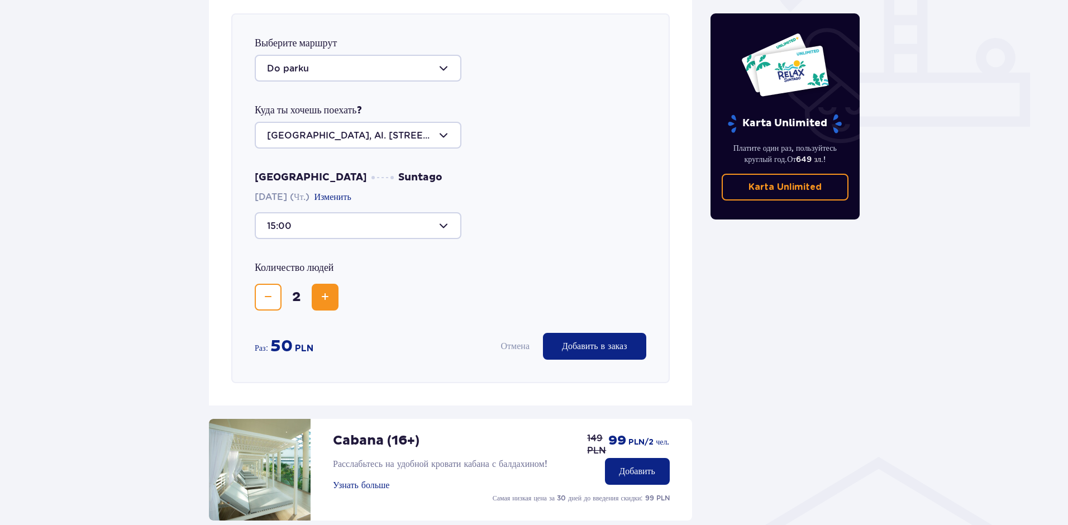
click at [297, 68] on div at bounding box center [358, 68] width 207 height 27
click at [290, 147] on ya-tr-span "Из парка" at bounding box center [284, 149] width 34 height 11
type input "Z parku"
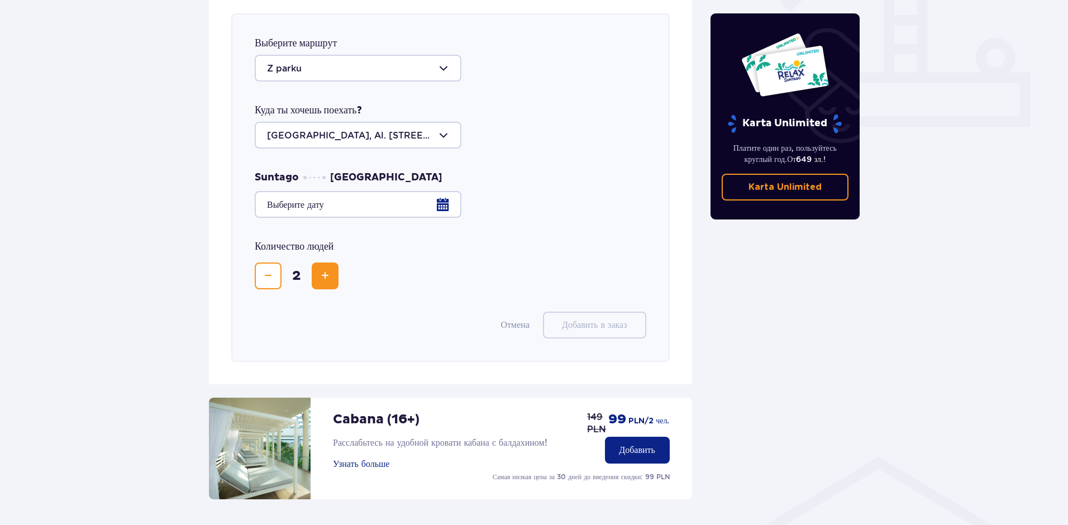
click at [326, 211] on div at bounding box center [451, 204] width 392 height 27
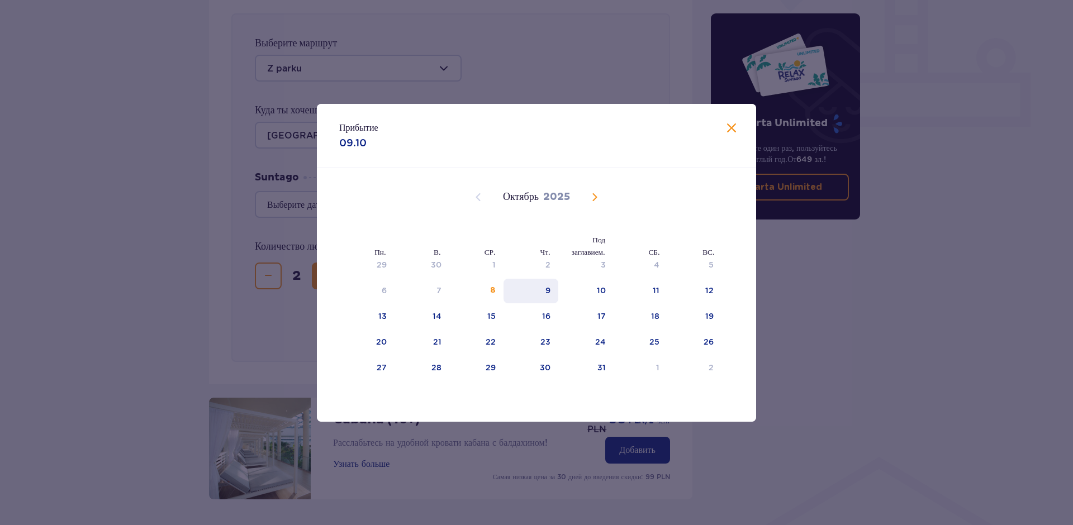
click at [552, 293] on div "9" at bounding box center [530, 291] width 55 height 25
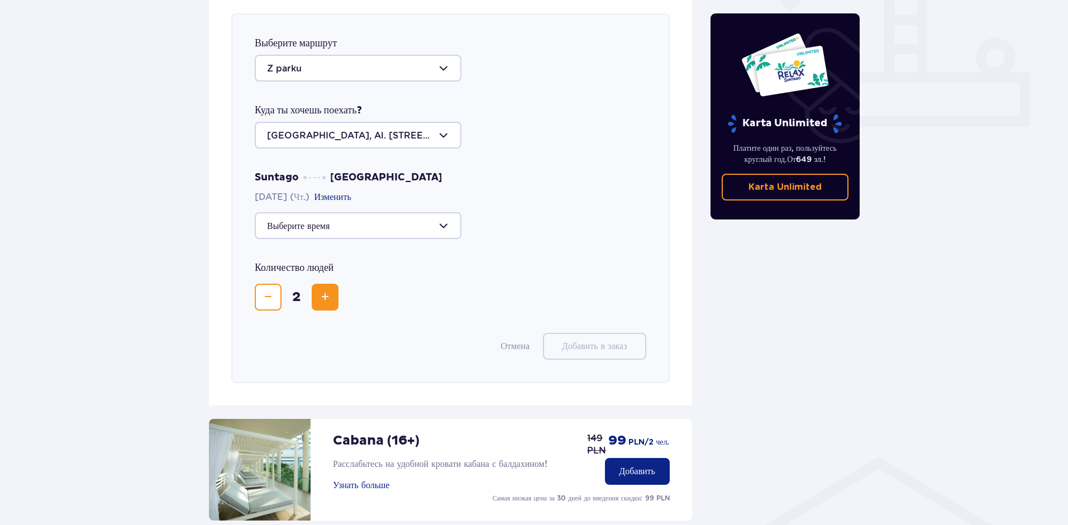
click at [373, 231] on div at bounding box center [358, 225] width 207 height 27
click at [483, 281] on div "Количество людей 2" at bounding box center [451, 286] width 392 height 49
click at [508, 231] on div at bounding box center [451, 225] width 392 height 27
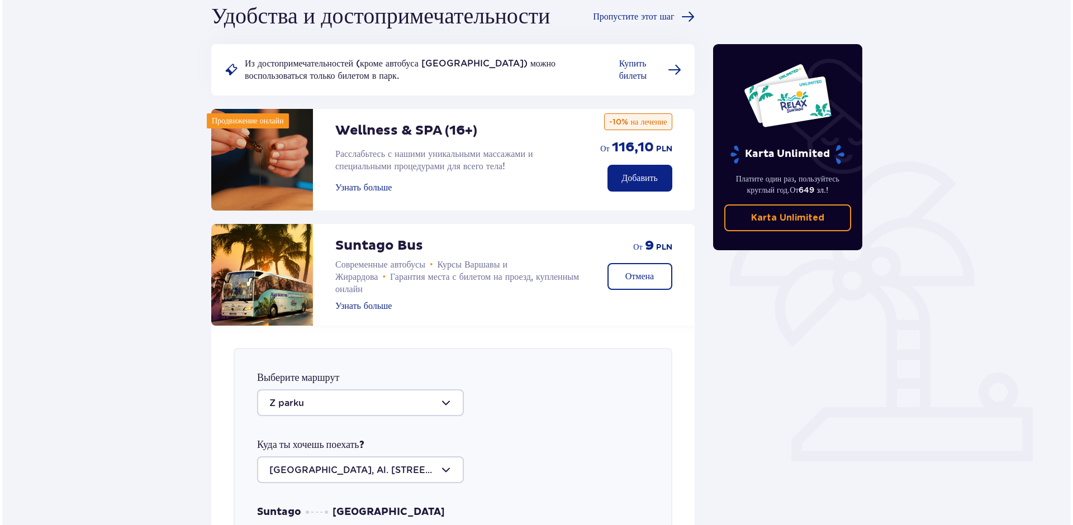
scroll to position [3, 0]
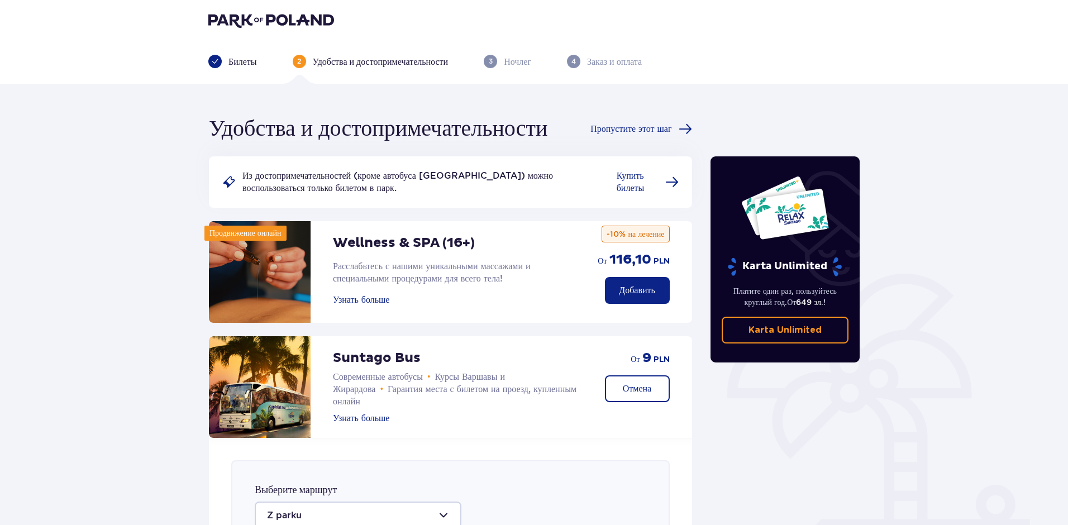
click at [382, 303] on ya-tr-span "Узнать больше" at bounding box center [361, 300] width 56 height 9
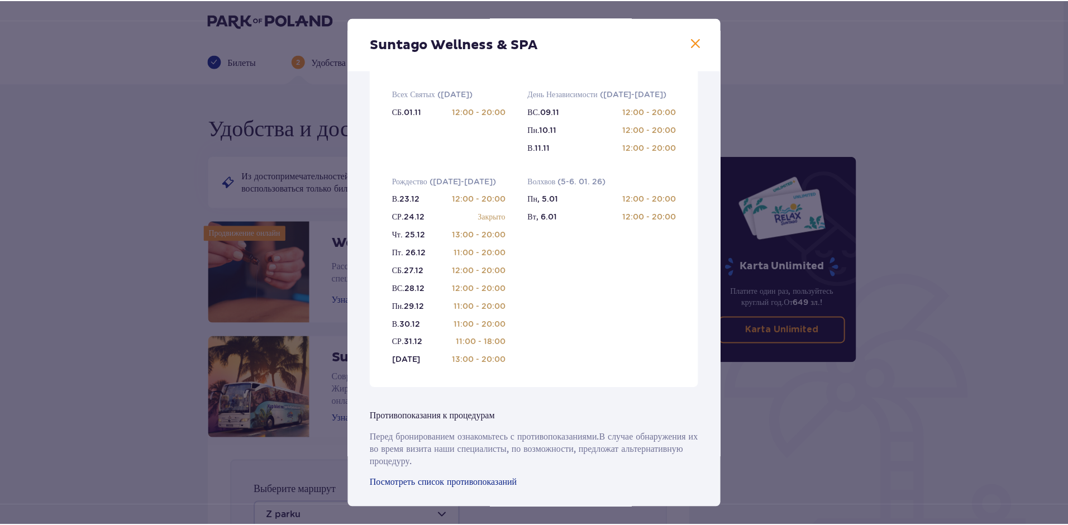
scroll to position [665, 0]
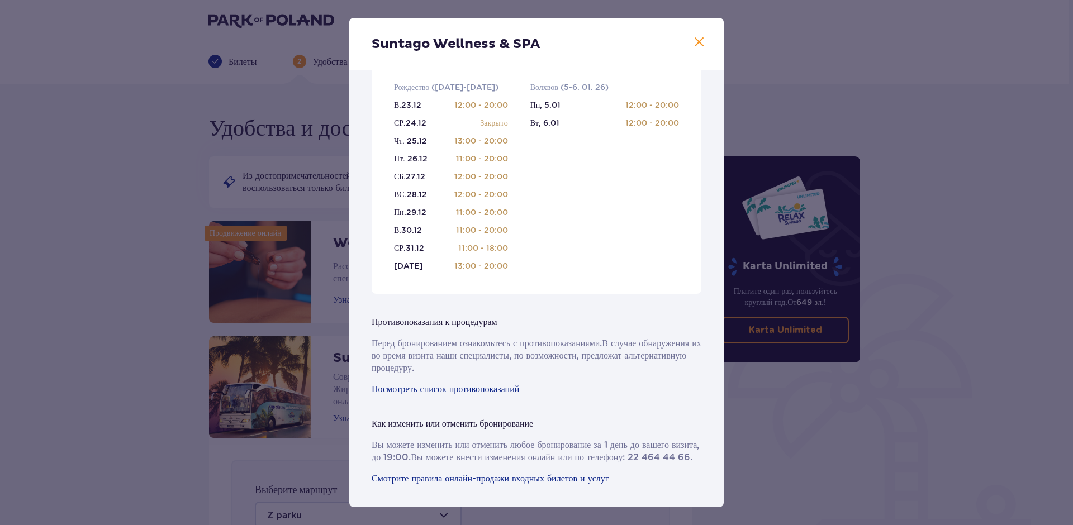
click at [748, 417] on div "Suntago Wellness & SPA Страстные профессионалы , которые помогут вам подобрать …" at bounding box center [536, 262] width 1073 height 525
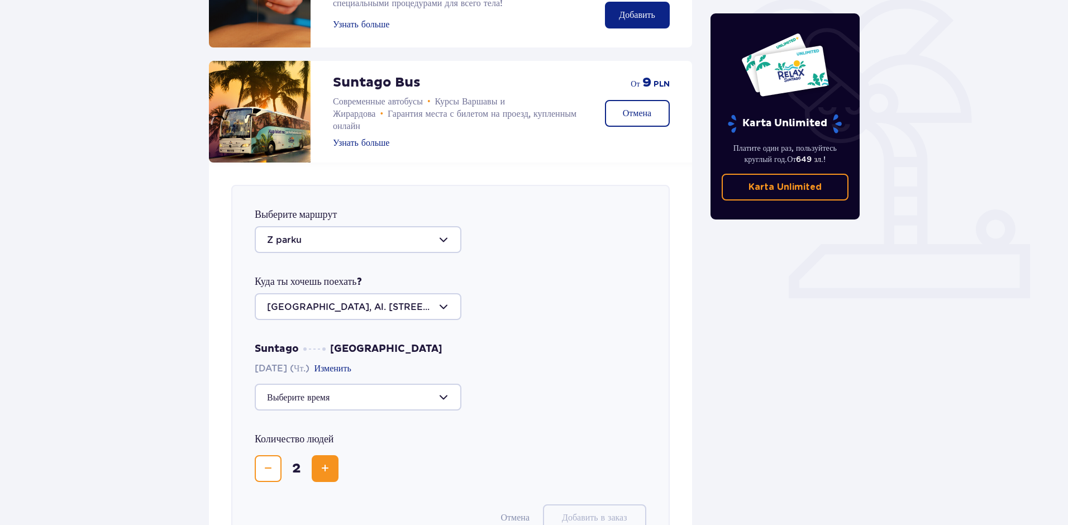
scroll to position [339, 0]
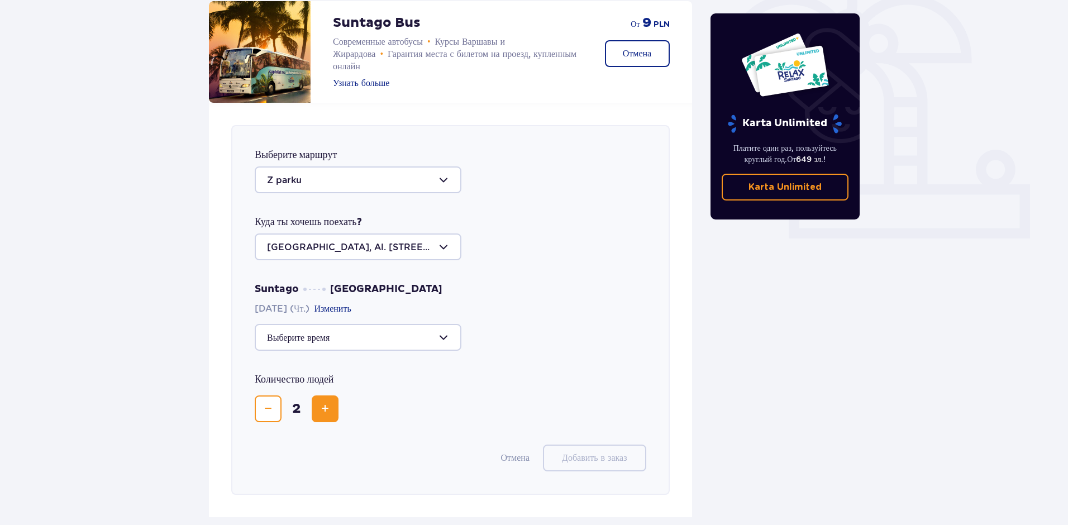
click at [312, 339] on div at bounding box center [358, 337] width 207 height 27
click at [351, 420] on ya-tr-span "Осталось 30 мест" at bounding box center [337, 418] width 72 height 11
type input "18:15"
click at [580, 457] on ya-tr-span "Добавить в заказ" at bounding box center [594, 458] width 65 height 12
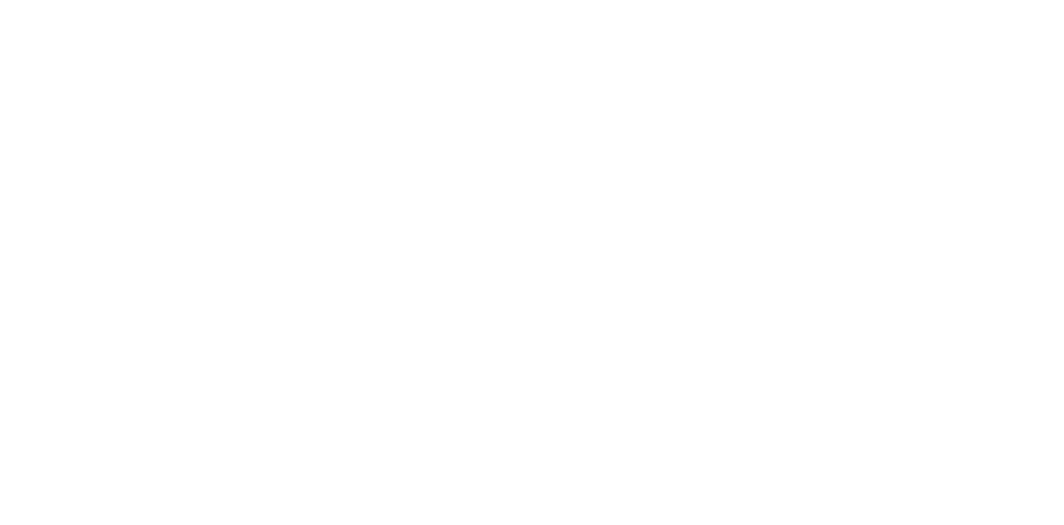
scroll to position [0, 0]
